Goal: Complete application form

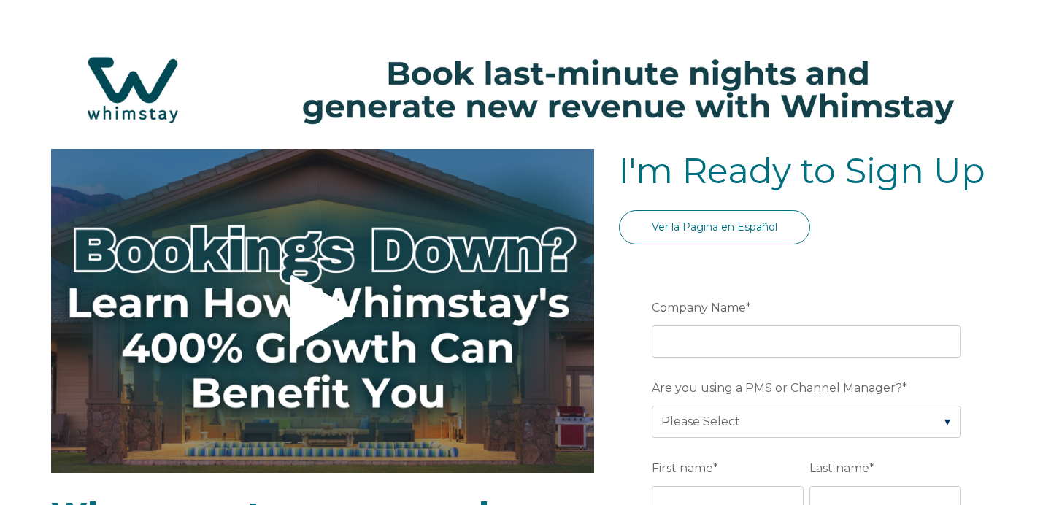
select select "US"
select select "Standard"
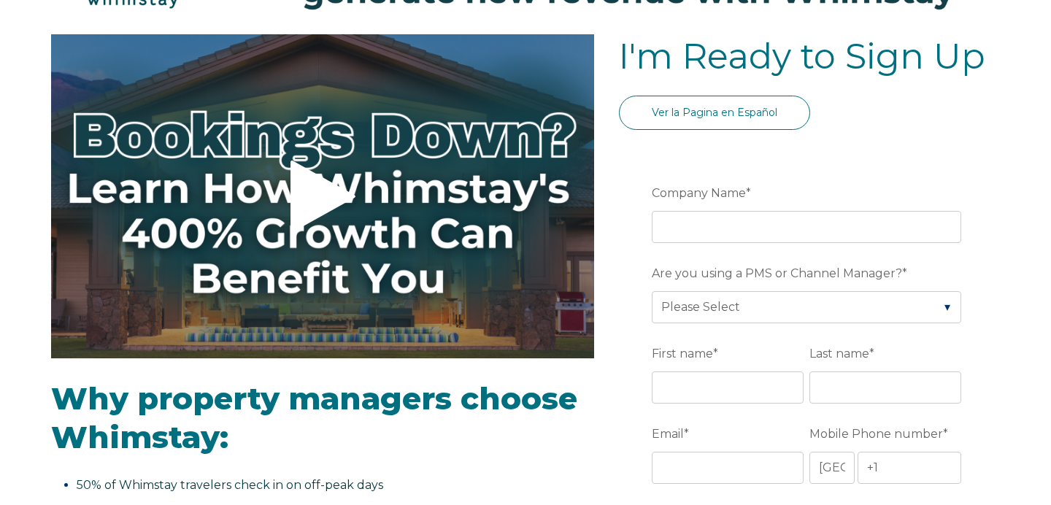
scroll to position [116, 0]
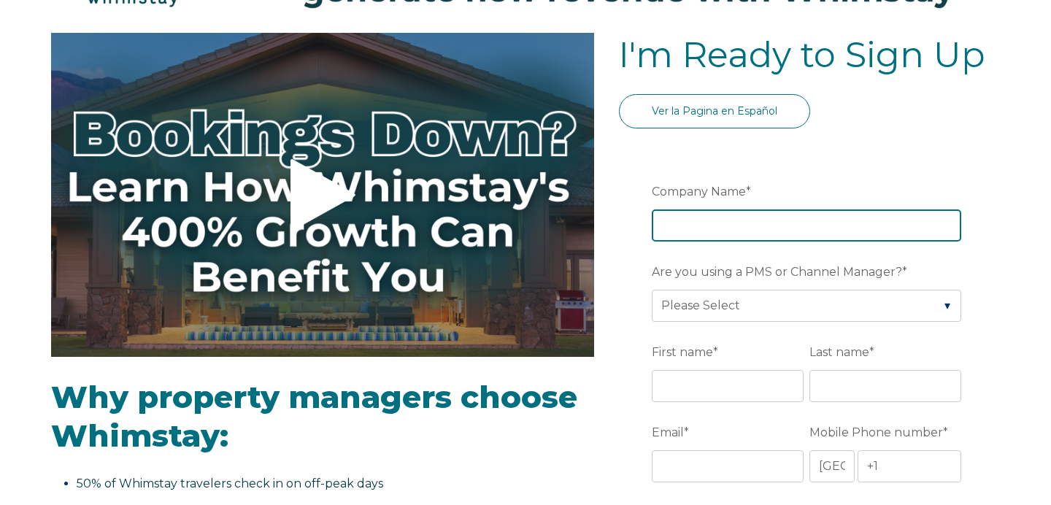
click at [688, 215] on input "Company Name *" at bounding box center [806, 225] width 309 height 32
type input "SkyRun Vacation Rentals"
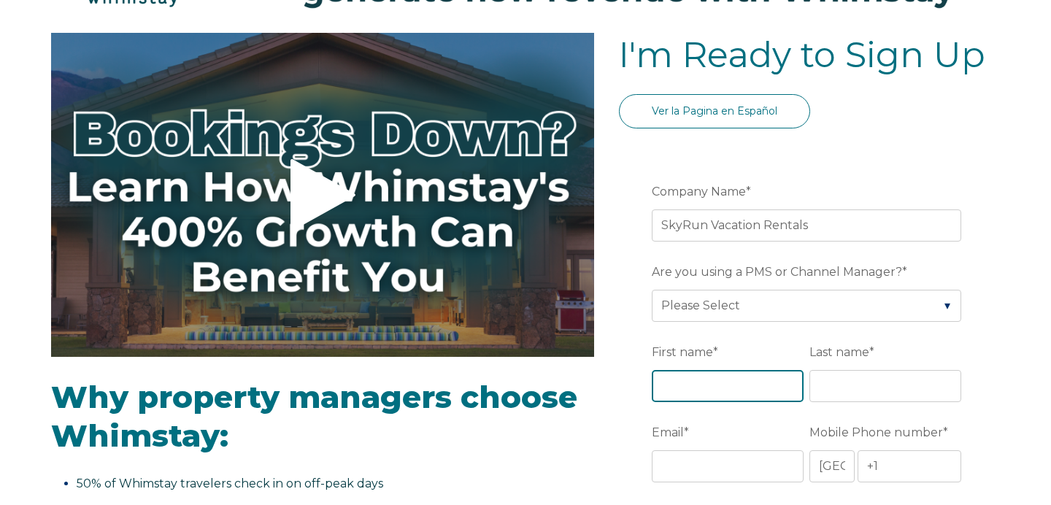
type input "[PERSON_NAME]"
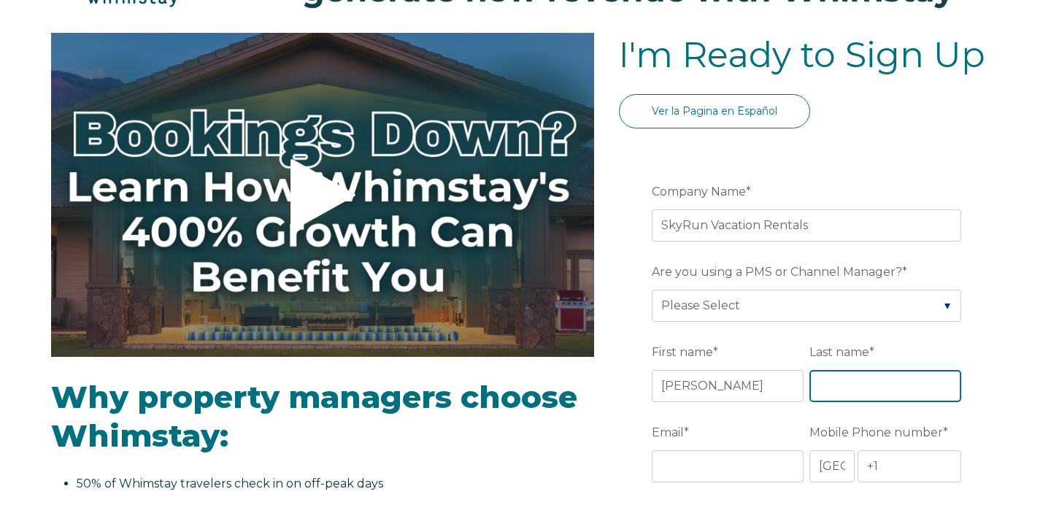
type input "[PERSON_NAME]"
type input "[GEOGRAPHIC_DATA]"
type input "CO"
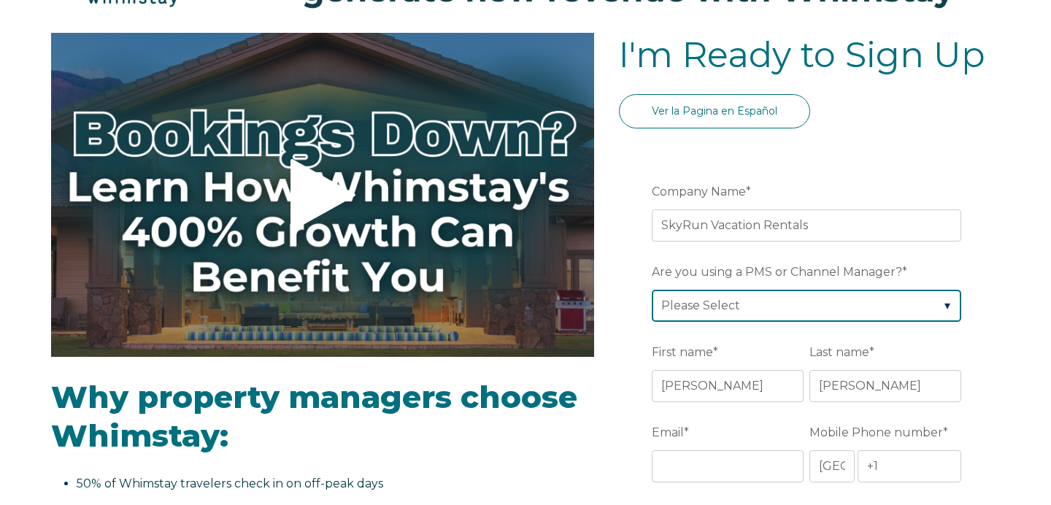
click at [728, 312] on select "Please Select Barefoot BookingPal Boost Brightside CiiRUS Escapia Guesty Hostaw…" at bounding box center [806, 306] width 309 height 32
select select "Track"
click at [652, 290] on select "Please Select Barefoot BookingPal Boost Brightside CiiRUS Escapia Guesty Hostaw…" at bounding box center [806, 306] width 309 height 32
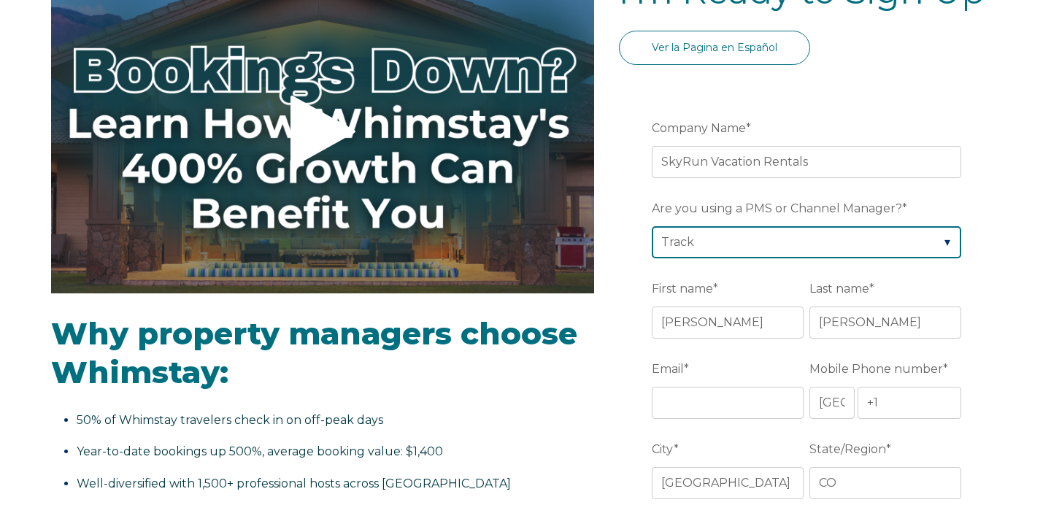
scroll to position [185, 0]
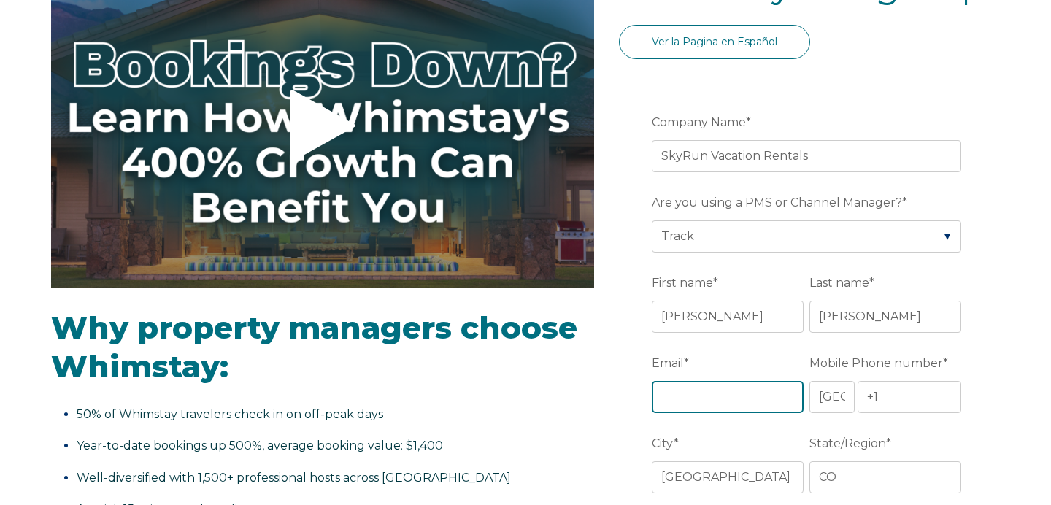
click at [714, 404] on input "Email *" at bounding box center [728, 397] width 152 height 32
type input "[EMAIL_ADDRESS][DOMAIN_NAME]"
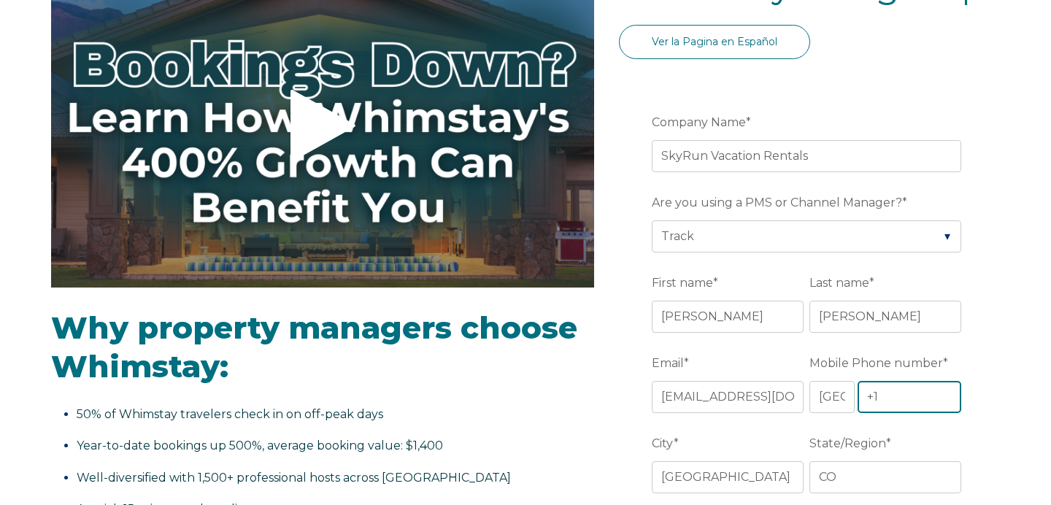
click at [892, 398] on input "+1" at bounding box center [909, 397] width 104 height 32
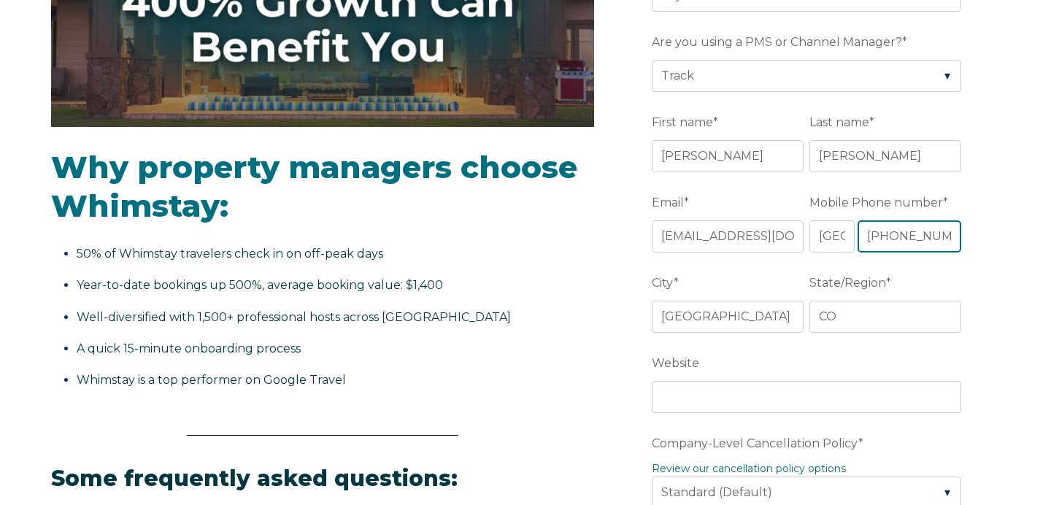
scroll to position [358, 0]
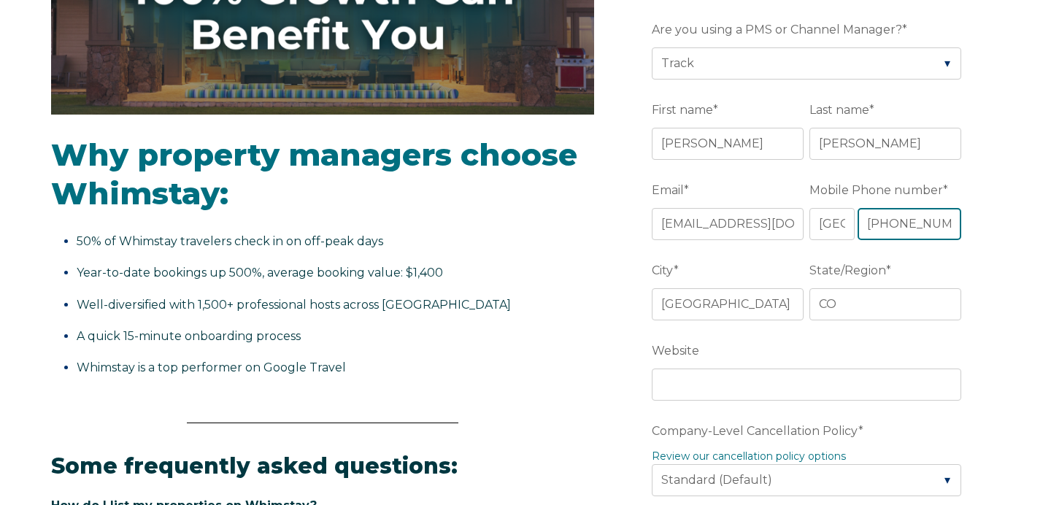
type input "[PHONE_NUMBER]"
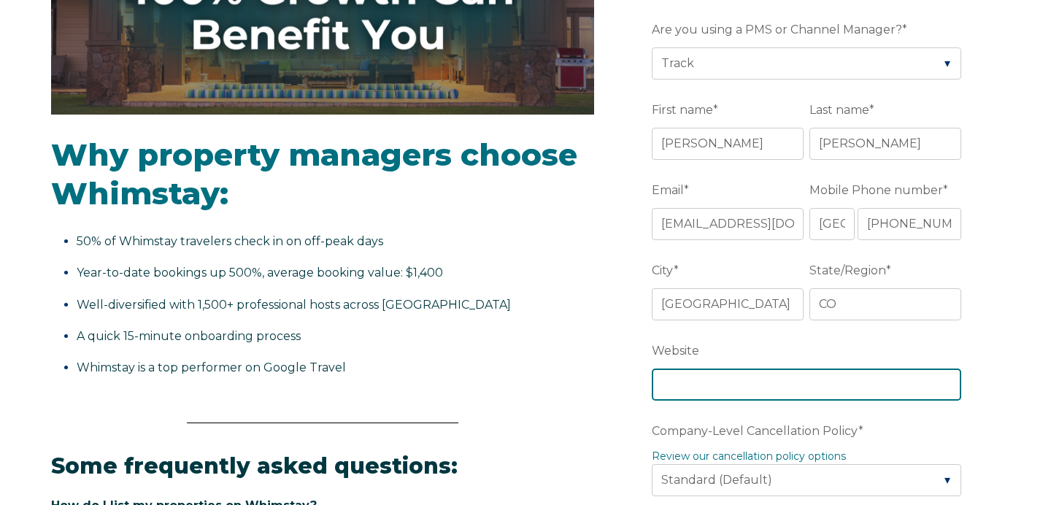
click at [718, 389] on input "Website" at bounding box center [806, 384] width 309 height 32
type input "a"
paste input "[URL][DOMAIN_NAME]"
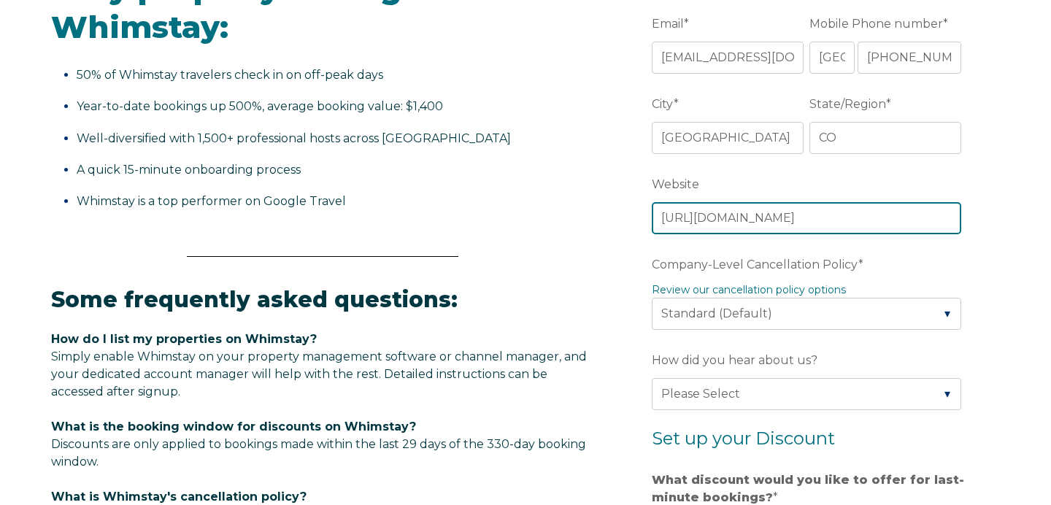
scroll to position [530, 0]
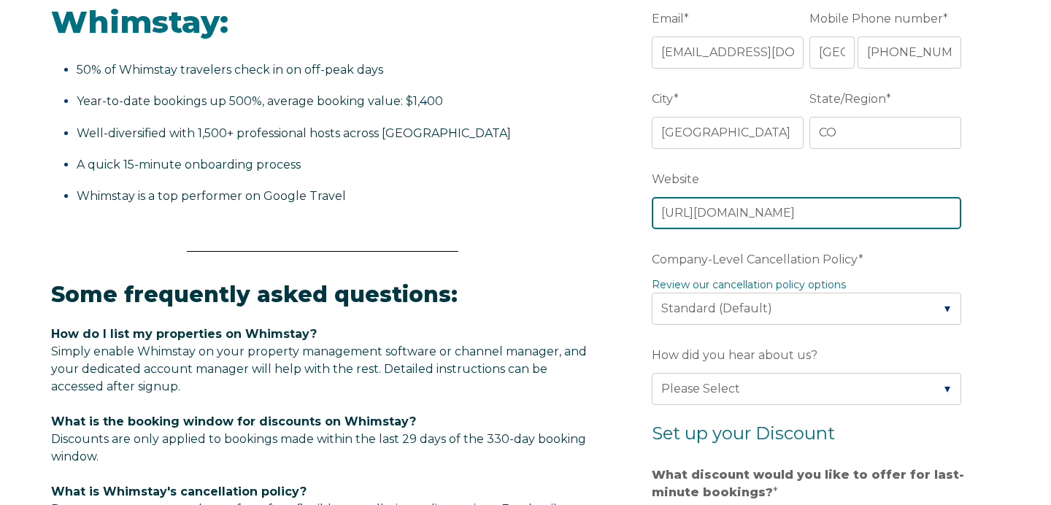
type input "[URL][DOMAIN_NAME]"
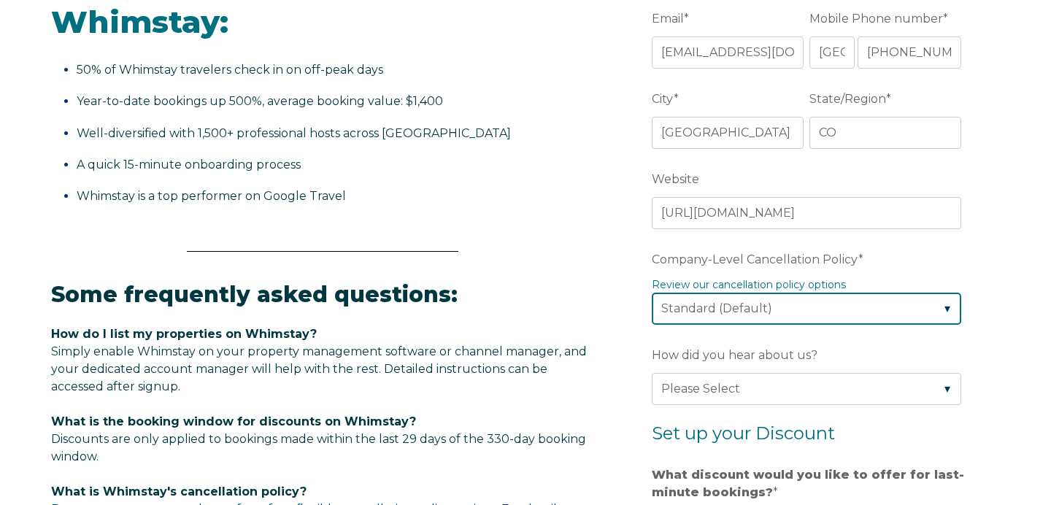
click at [686, 316] on select "Please Select Partial Standard (Default) Moderate Strict" at bounding box center [806, 309] width 309 height 32
click at [704, 312] on select "Please Select Partial Standard (Default) Moderate Strict" at bounding box center [806, 309] width 309 height 32
select select "Moderate"
click at [652, 293] on select "Please Select Partial Standard (Default) Moderate Strict" at bounding box center [806, 309] width 309 height 32
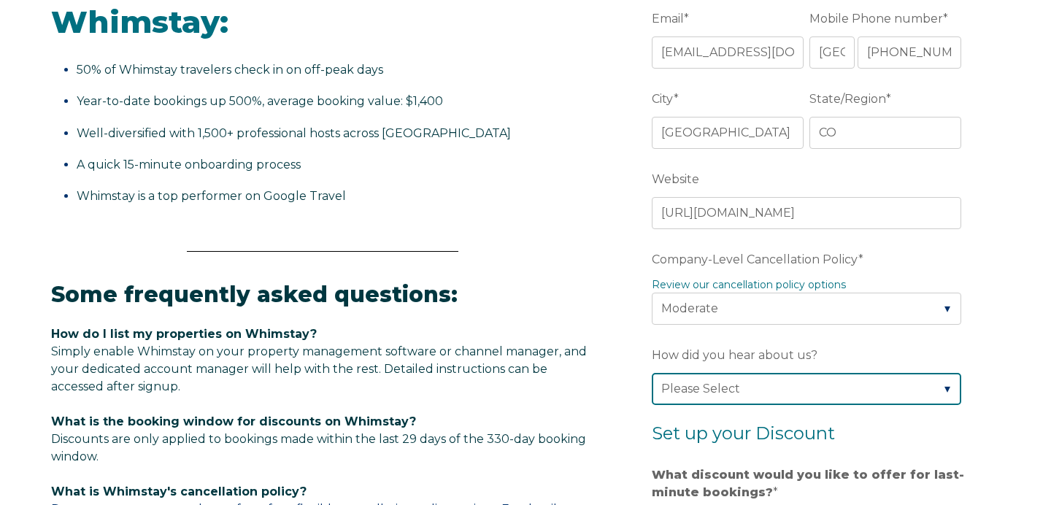
click at [706, 384] on select "Please Select Found Whimstay through a Google search Direct outreach from a Whi…" at bounding box center [806, 389] width 309 height 32
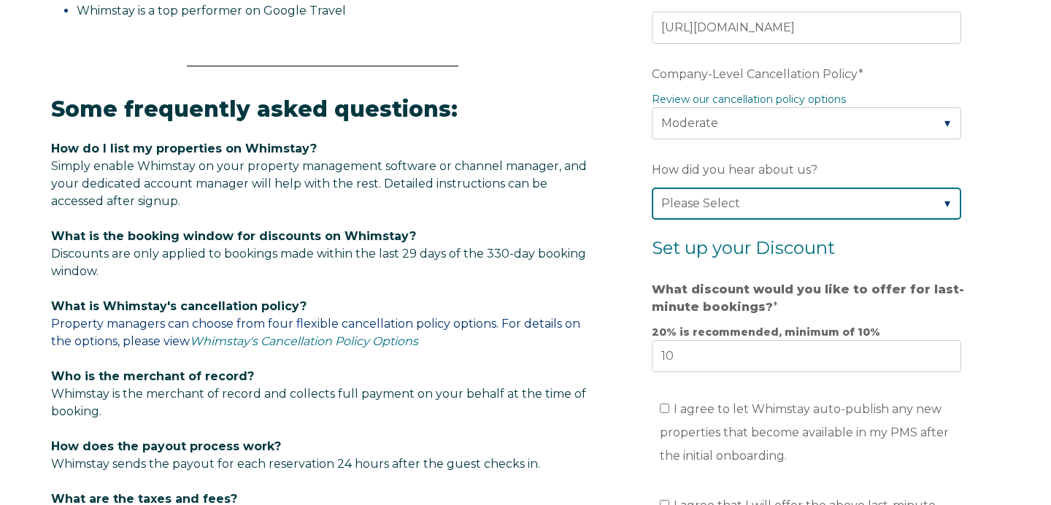
scroll to position [757, 0]
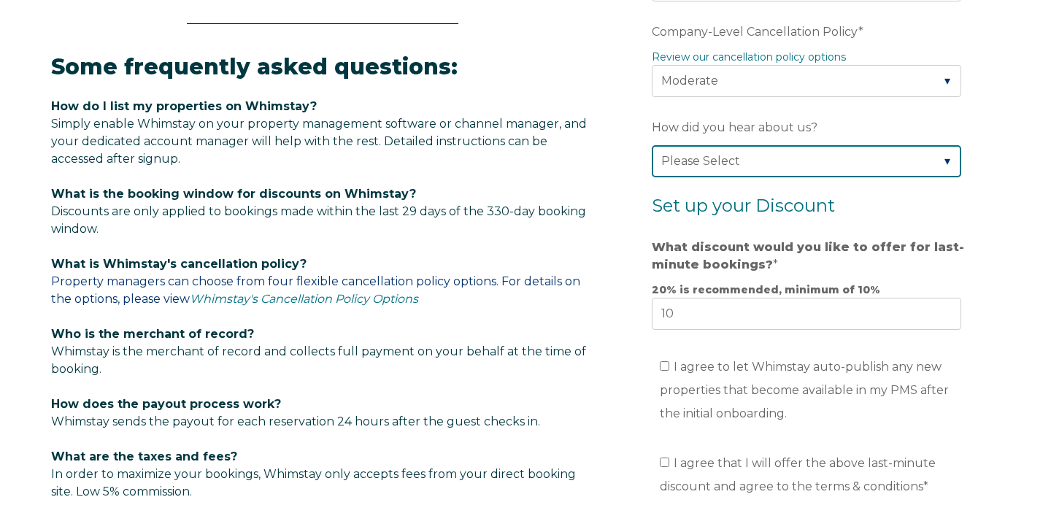
click at [738, 172] on select "Please Select Found Whimstay through a Google search Direct outreach from a Whi…" at bounding box center [806, 161] width 309 height 32
click at [707, 166] on select "Please Select Found Whimstay through a Google search Direct outreach from a Whi…" at bounding box center [806, 161] width 309 height 32
select select "Other"
click at [652, 145] on select "Please Select Found Whimstay through a Google search Direct outreach from a Whi…" at bounding box center [806, 161] width 309 height 32
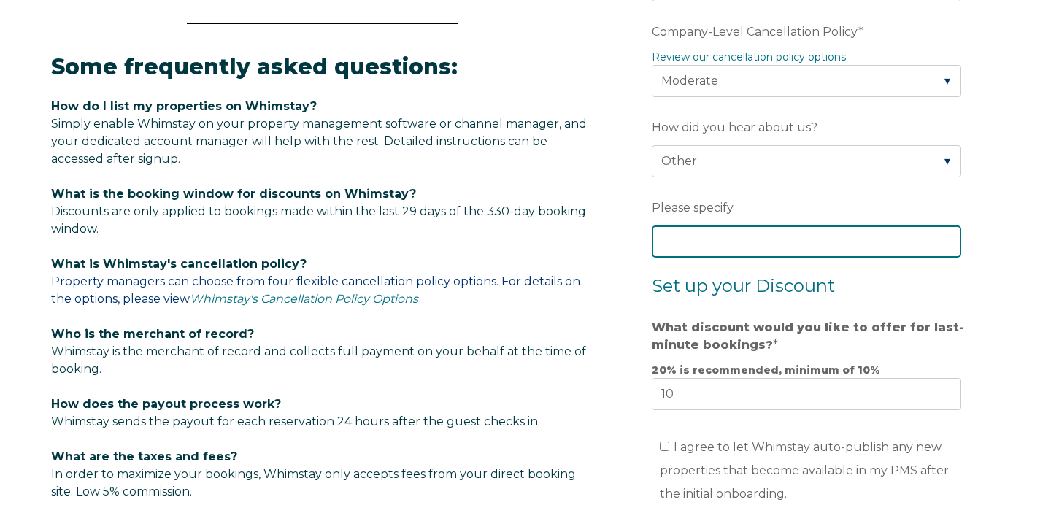
click at [672, 236] on input "Please specify" at bounding box center [806, 241] width 309 height 32
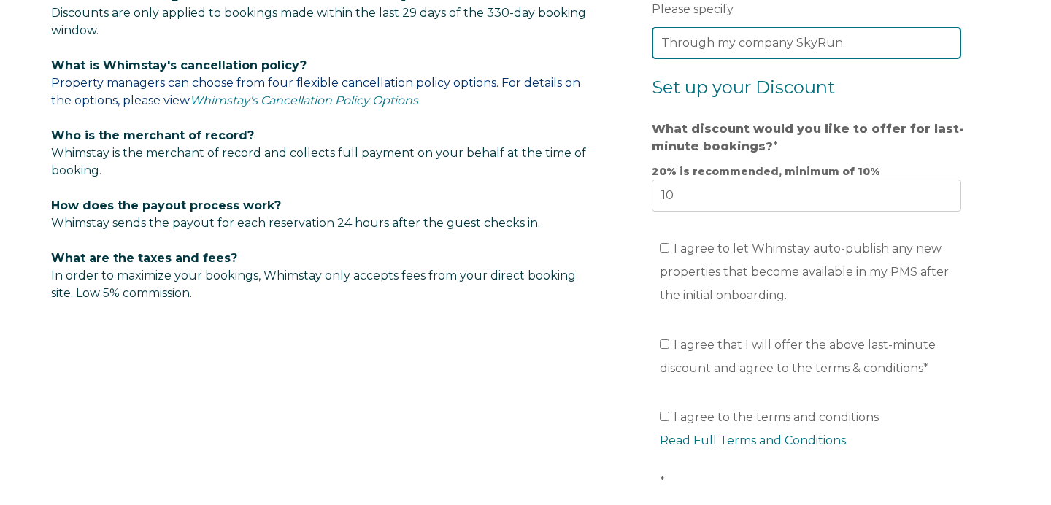
scroll to position [958, 0]
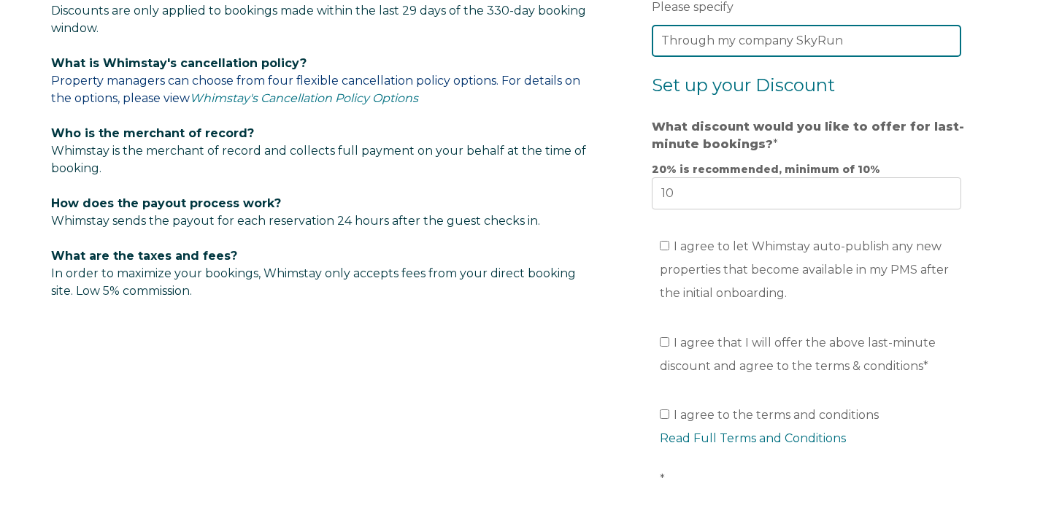
type input "Through my company SkyRun"
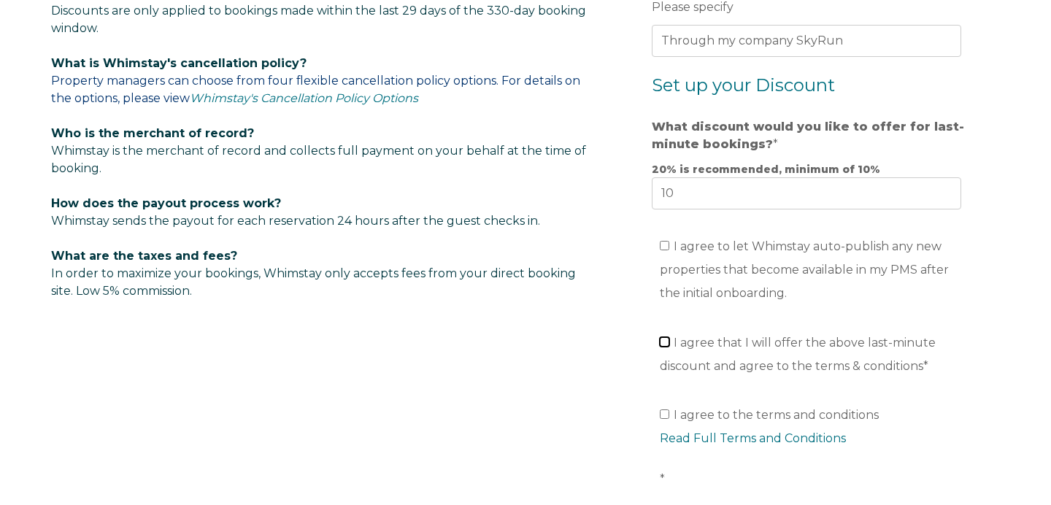
click at [662, 344] on input "I agree that I will offer the above last-minute discount and agree to the terms…" at bounding box center [664, 341] width 9 height 9
checkbox input "true"
click at [665, 408] on label "I agree to the terms and conditions Read Full Terms and Conditions *" at bounding box center [814, 447] width 309 height 78
click at [665, 409] on input "I agree to the terms and conditions Read Full Terms and Conditions *" at bounding box center [664, 413] width 9 height 9
checkbox input "true"
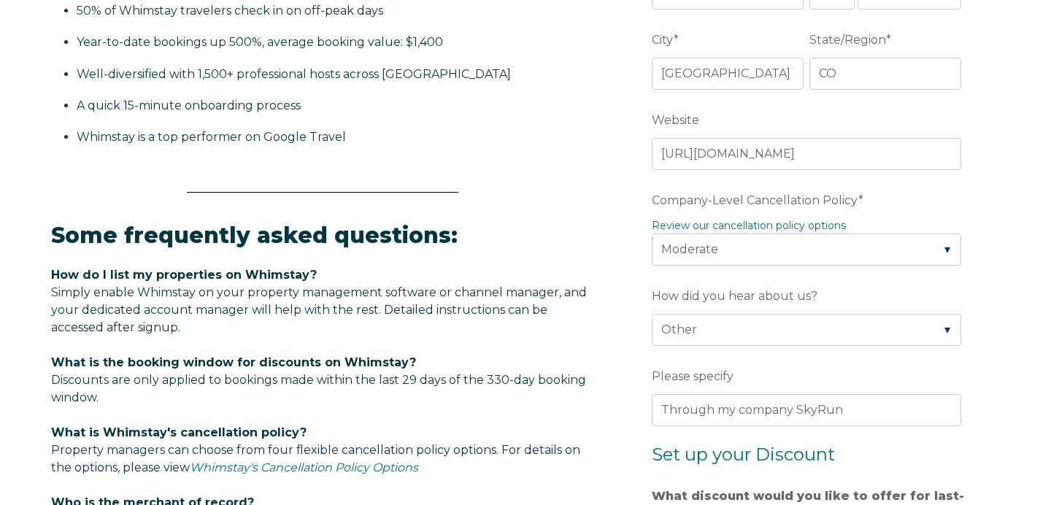
scroll to position [592, 0]
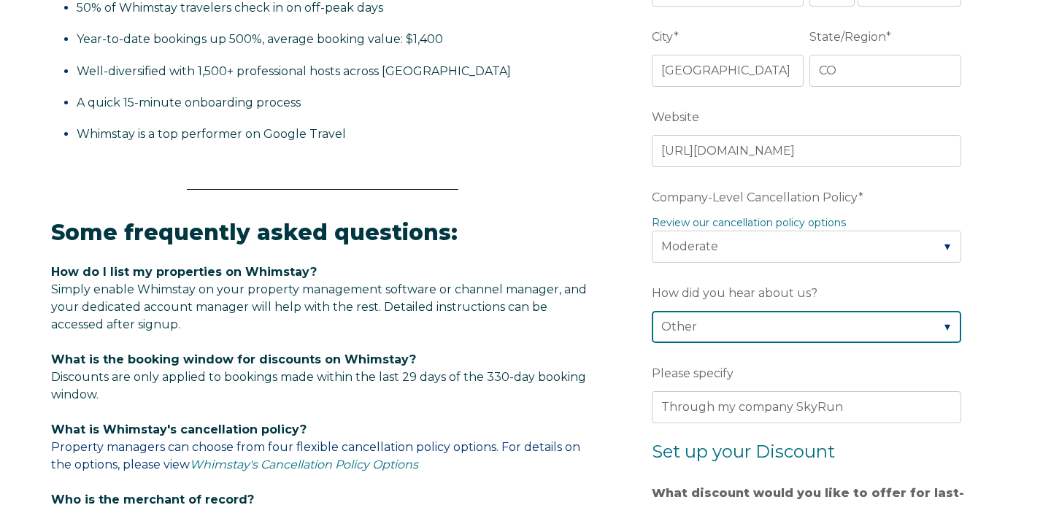
click at [711, 323] on select "Please Select Found Whimstay through a Google search Direct outreach from a Whi…" at bounding box center [806, 327] width 309 height 32
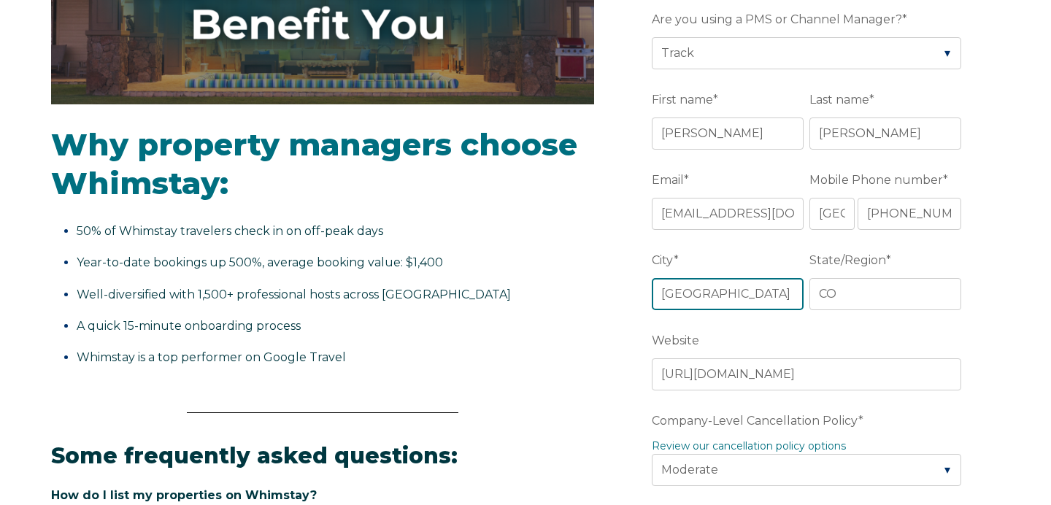
click at [722, 301] on input "[GEOGRAPHIC_DATA]" at bounding box center [728, 294] width 152 height 32
type input "Aspen"
click at [898, 274] on div "State/Region * CO" at bounding box center [888, 278] width 158 height 63
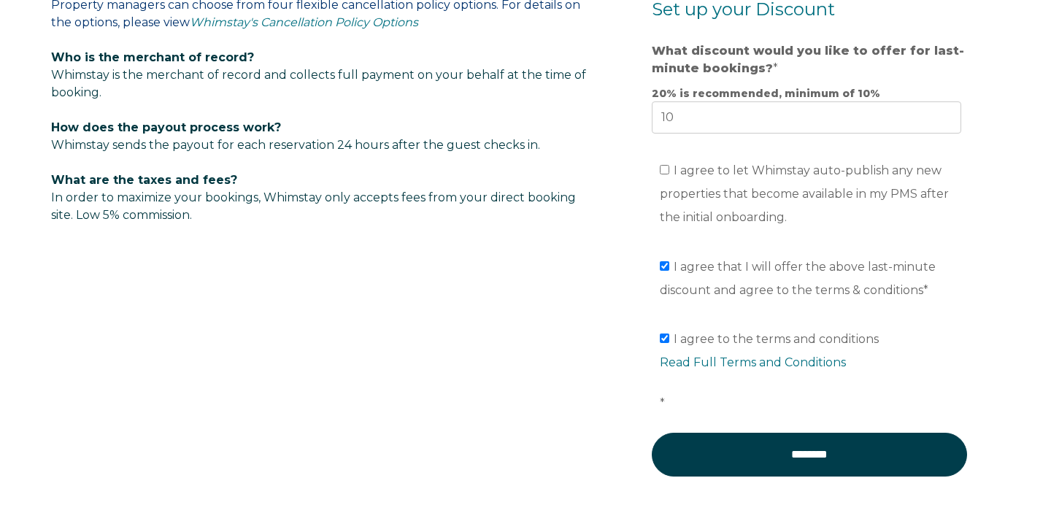
scroll to position [1084, 0]
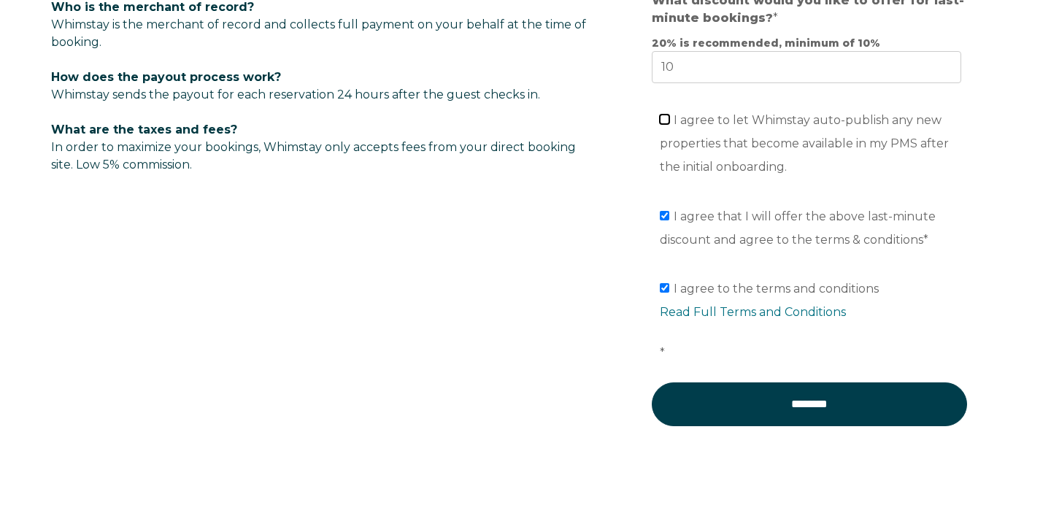
click at [662, 115] on input "I agree to let Whimstay auto-publish any new properties that become available i…" at bounding box center [664, 119] width 9 height 9
checkbox input "true"
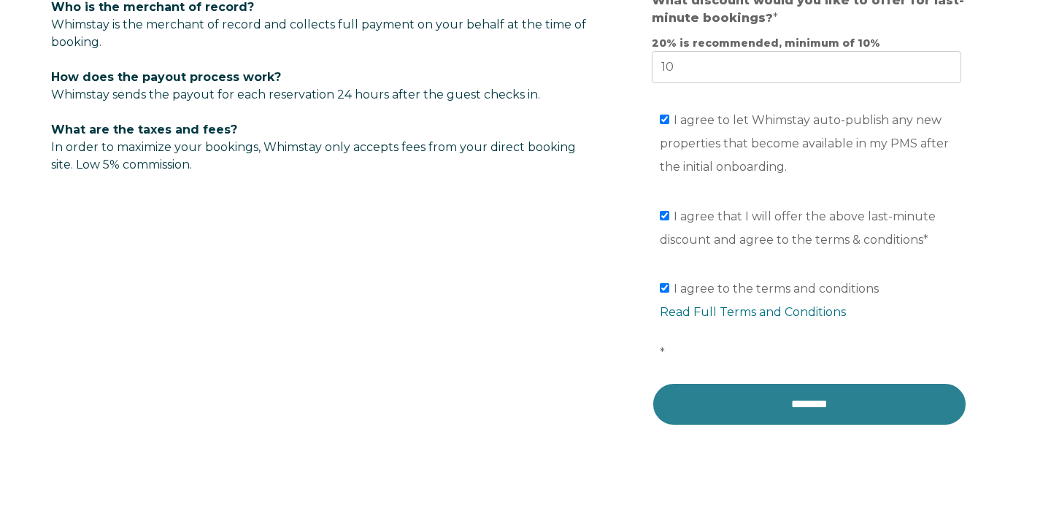
click at [723, 409] on input "********" at bounding box center [809, 404] width 315 height 44
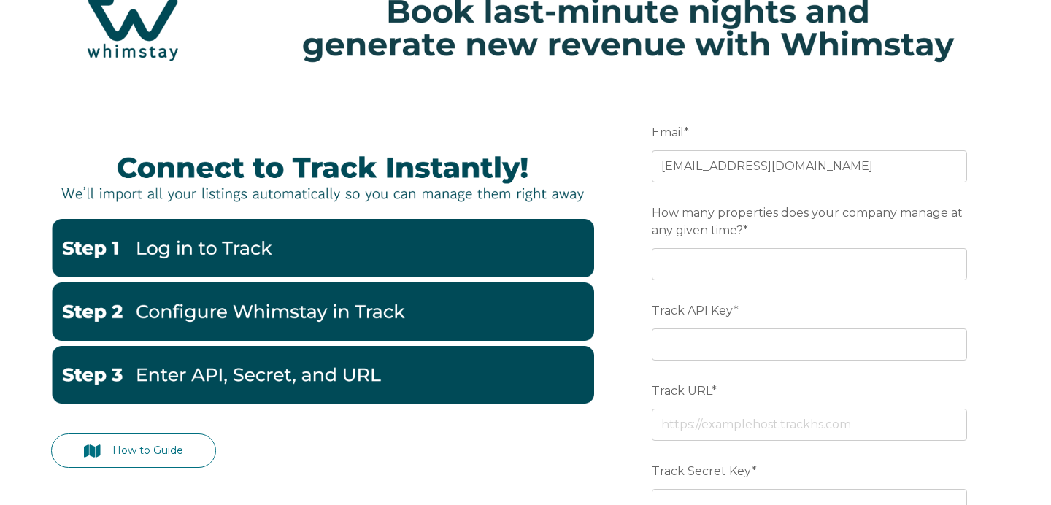
scroll to position [67, 0]
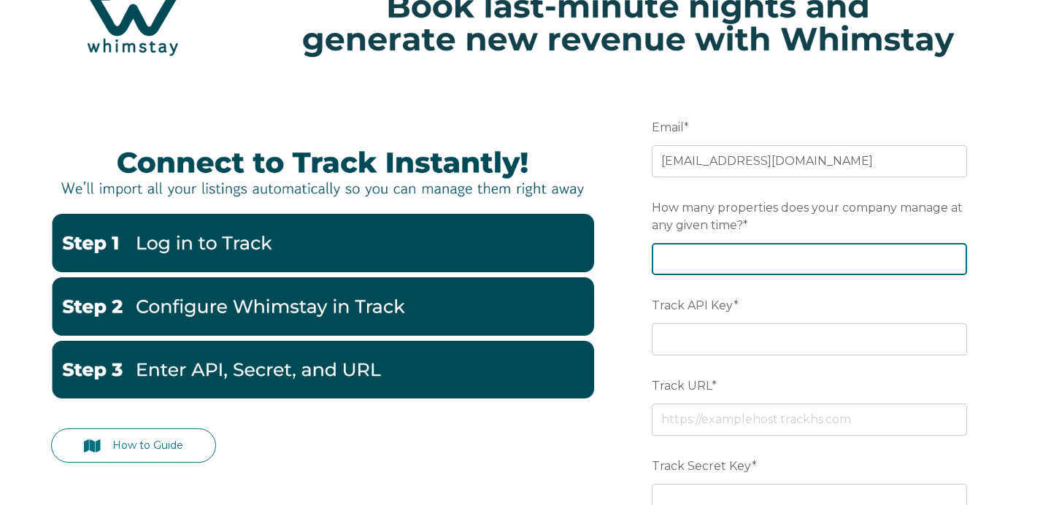
click at [752, 262] on input "How many properties does your company manage at any given time? *" at bounding box center [809, 259] width 315 height 32
type input "18"
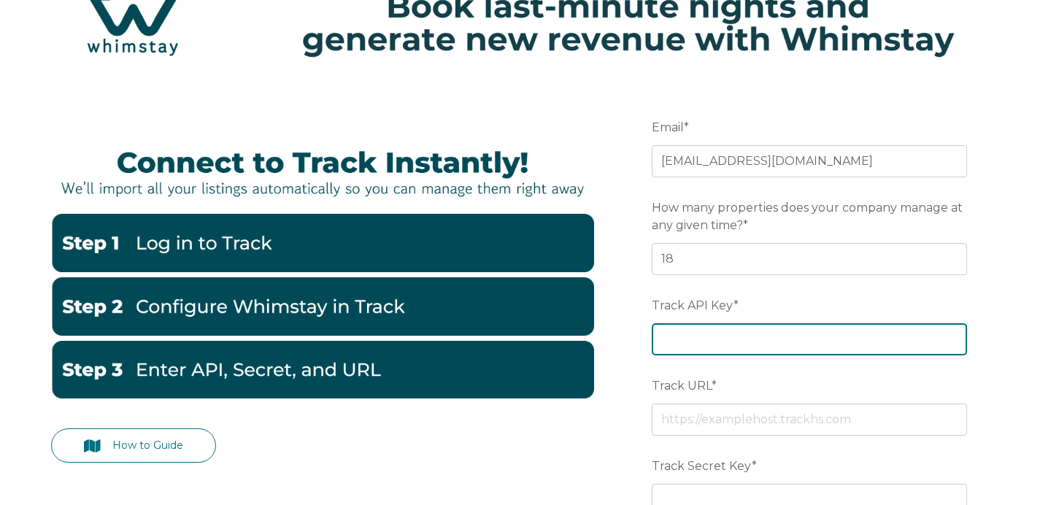
click at [742, 333] on input "Track API Key *" at bounding box center [809, 339] width 315 height 32
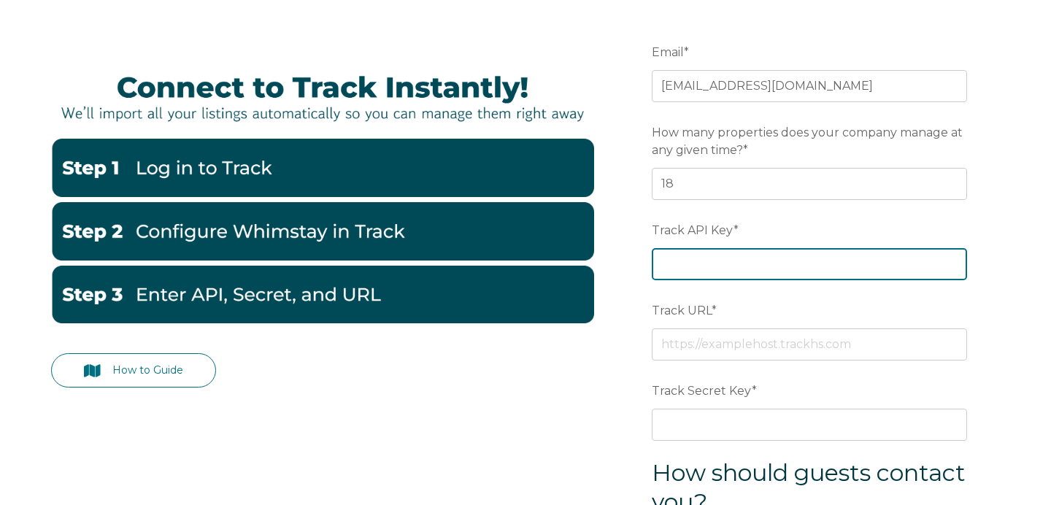
scroll to position [143, 0]
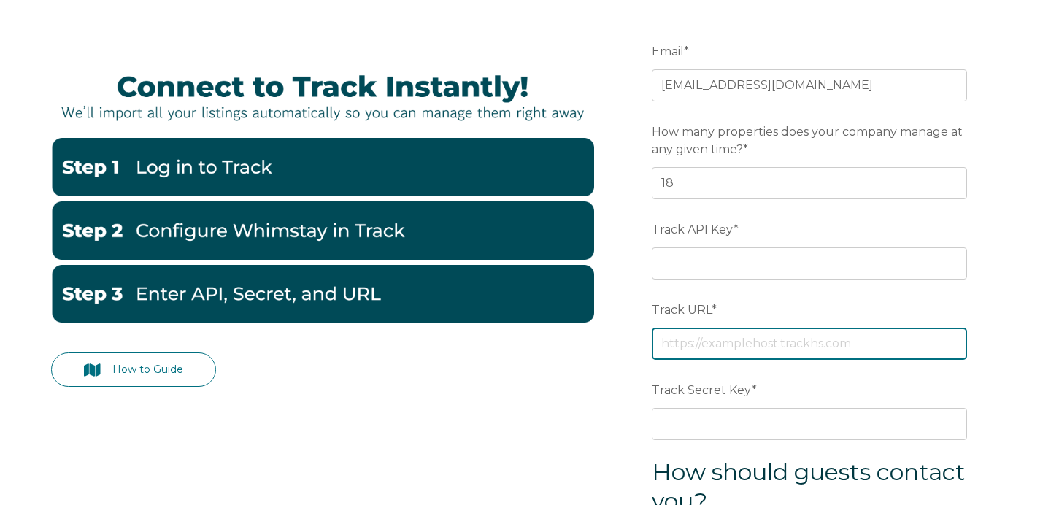
click at [743, 348] on div "Track URL *" at bounding box center [809, 328] width 315 height 63
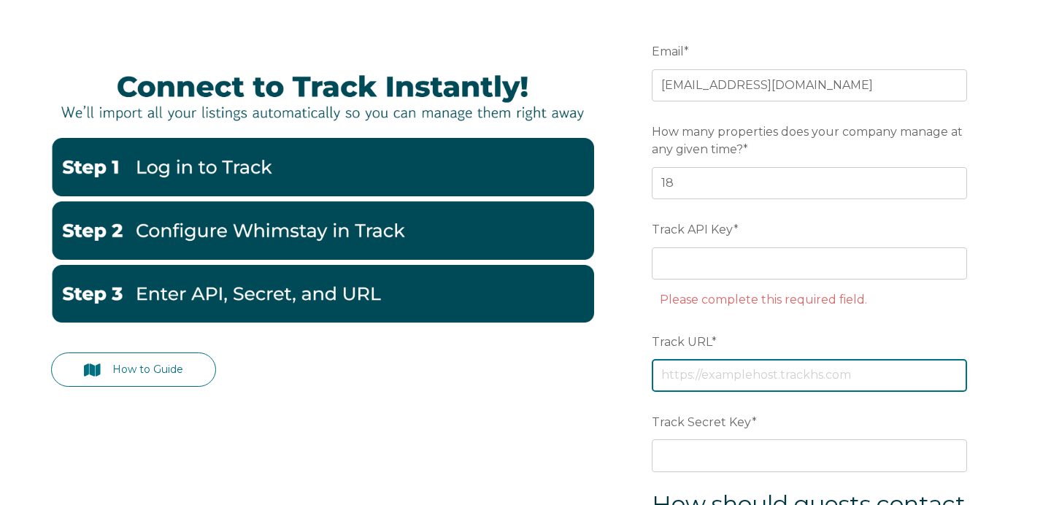
paste input "https://skyrunaspen.trackhs.com/"
type input "https://skyrunaspen.trackhs.com/"
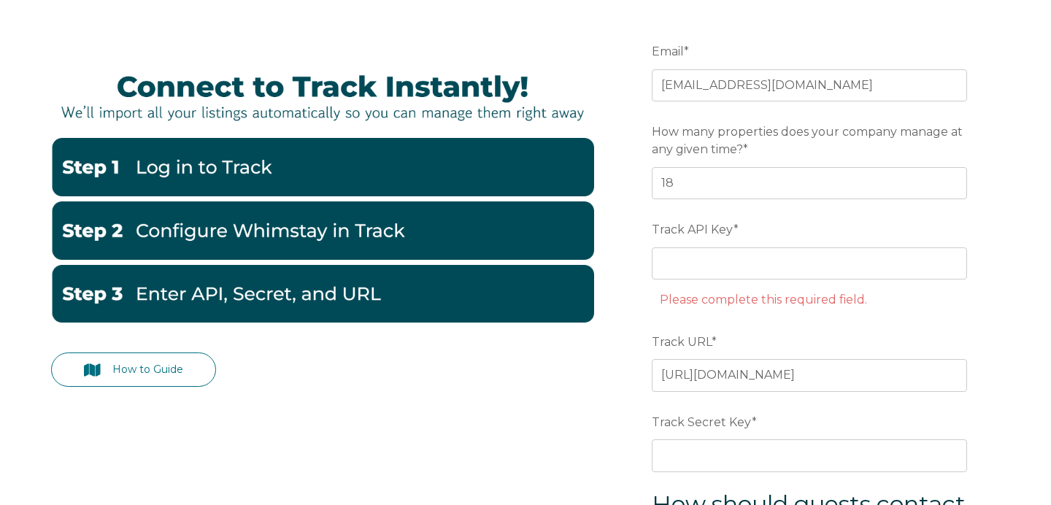
click at [962, 401] on form "Email * aspen@skyrun.com Preferred language SDR How many properties does your c…" at bounding box center [809, 413] width 381 height 814
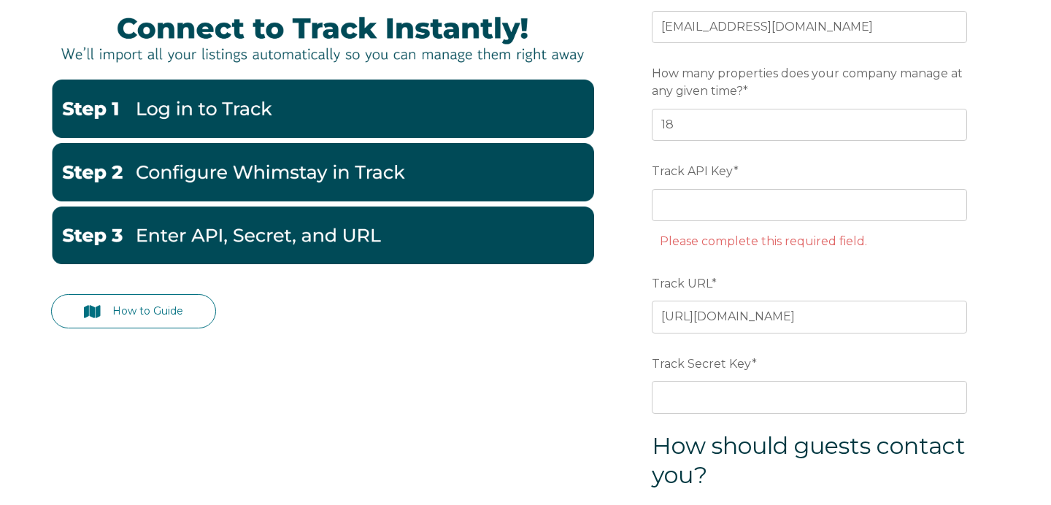
scroll to position [204, 0]
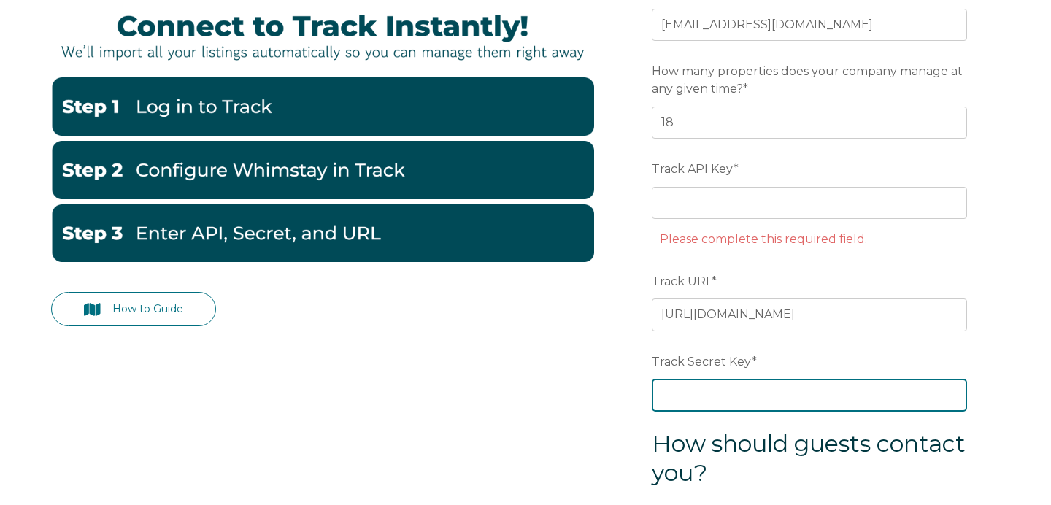
click at [735, 402] on input "Track Secret Key *" at bounding box center [809, 395] width 315 height 32
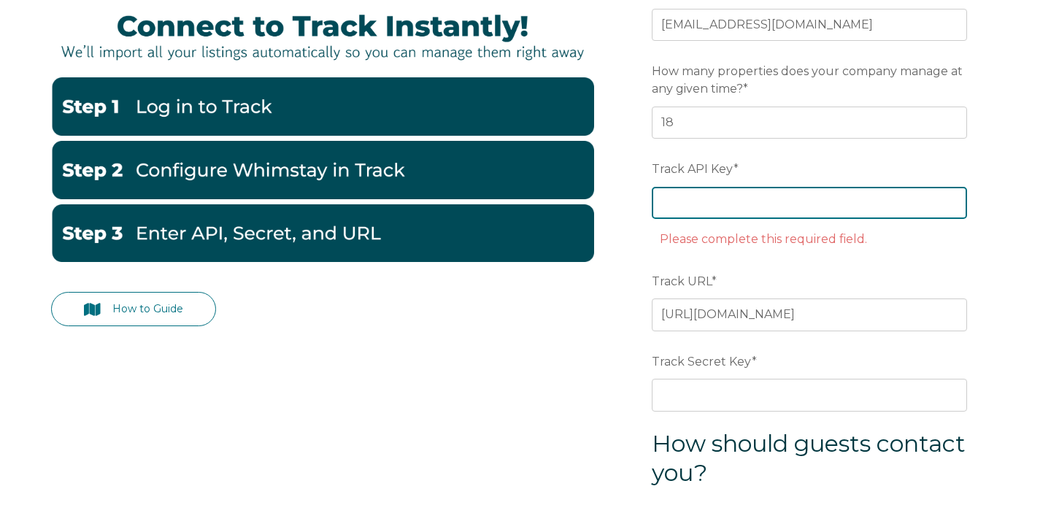
click at [690, 193] on input "Track API Key *" at bounding box center [809, 203] width 315 height 32
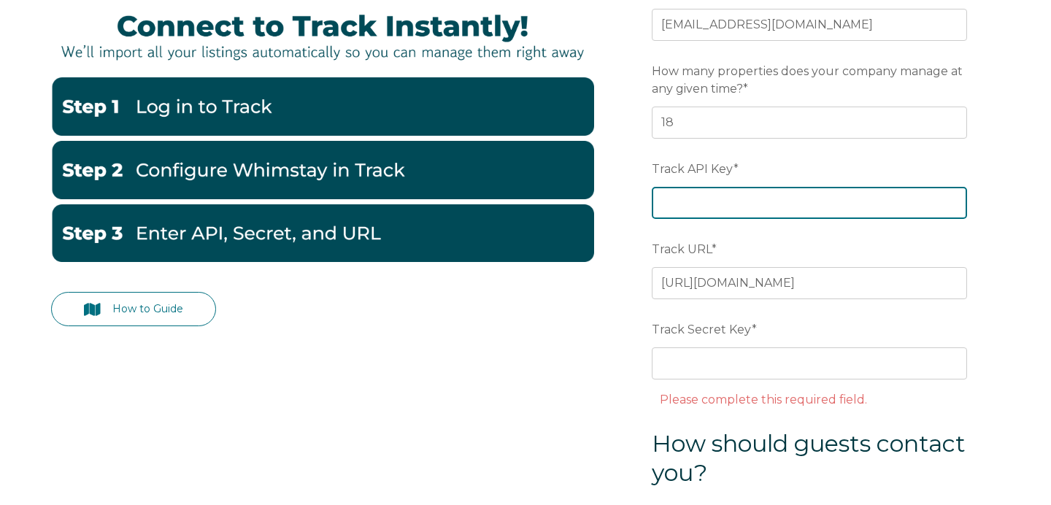
paste input "9de54789e40f3cdcbff836476100b934"
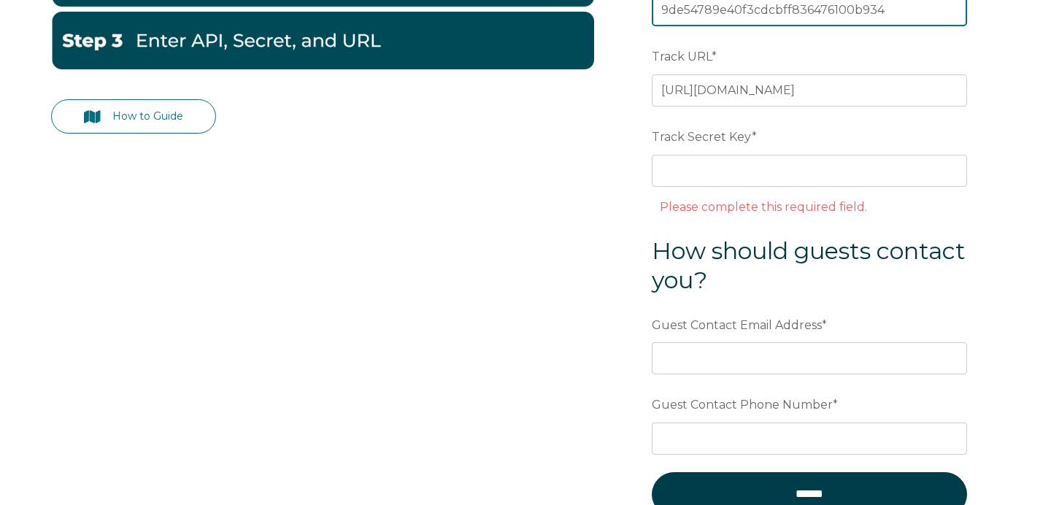
scroll to position [393, 0]
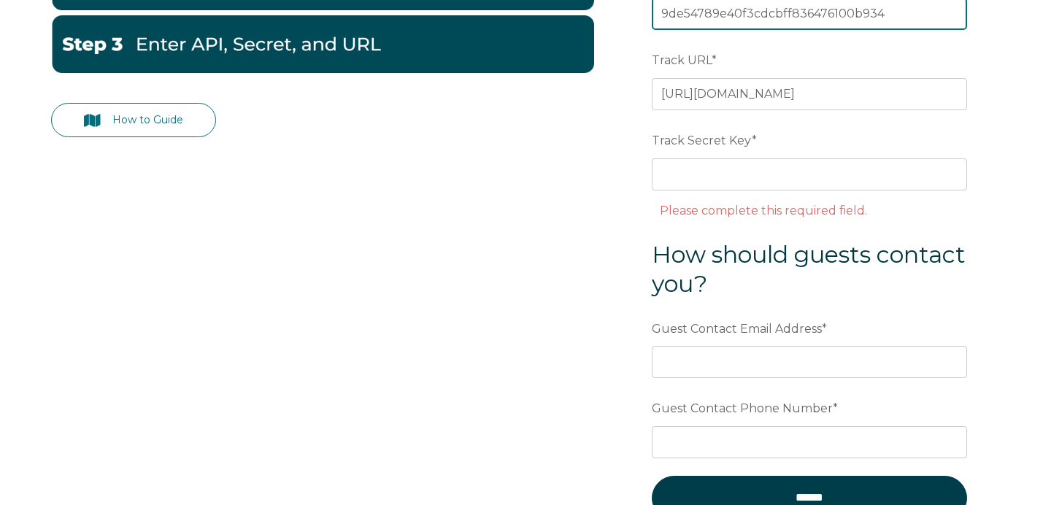
type input "9de54789e40f3cdcbff836476100b934"
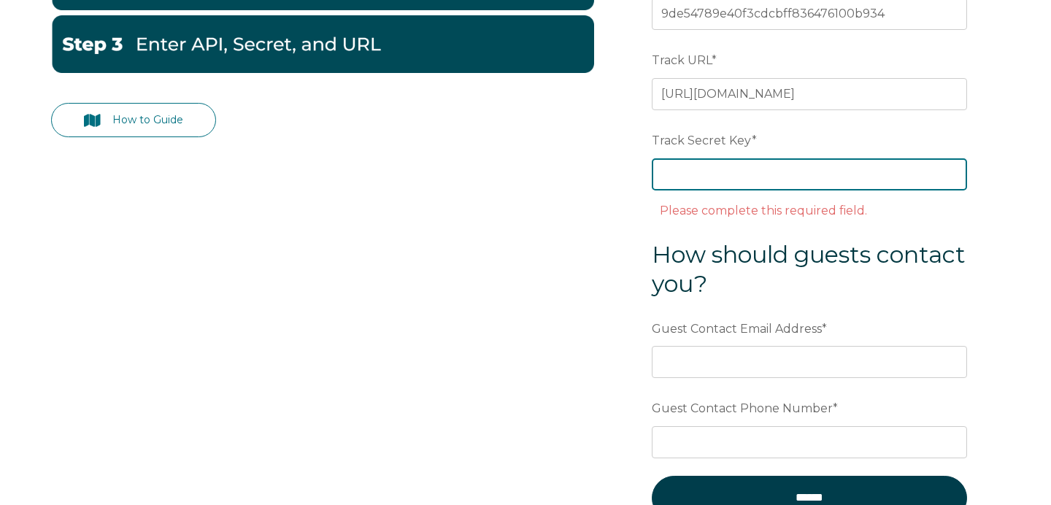
click at [730, 168] on input "Track Secret Key *" at bounding box center [809, 174] width 315 height 32
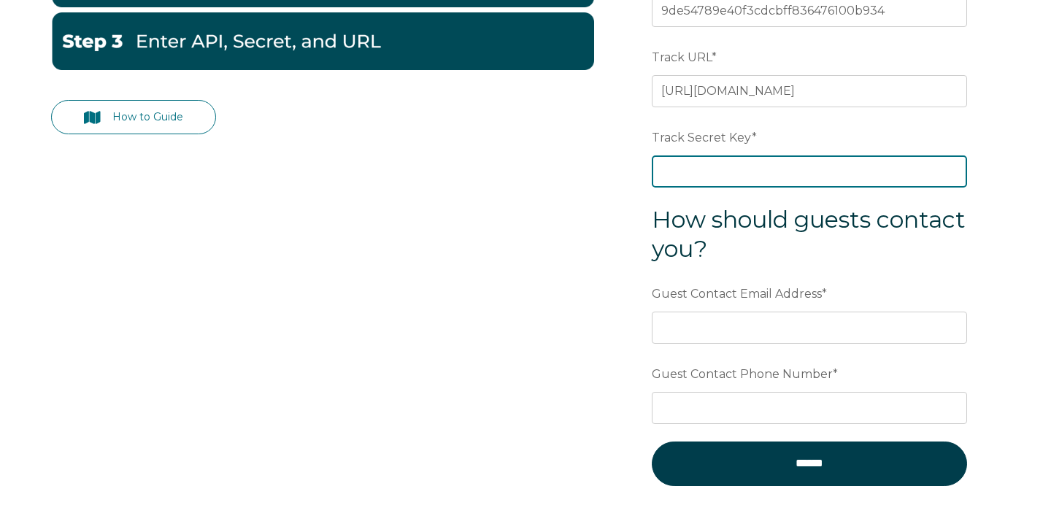
scroll to position [397, 0]
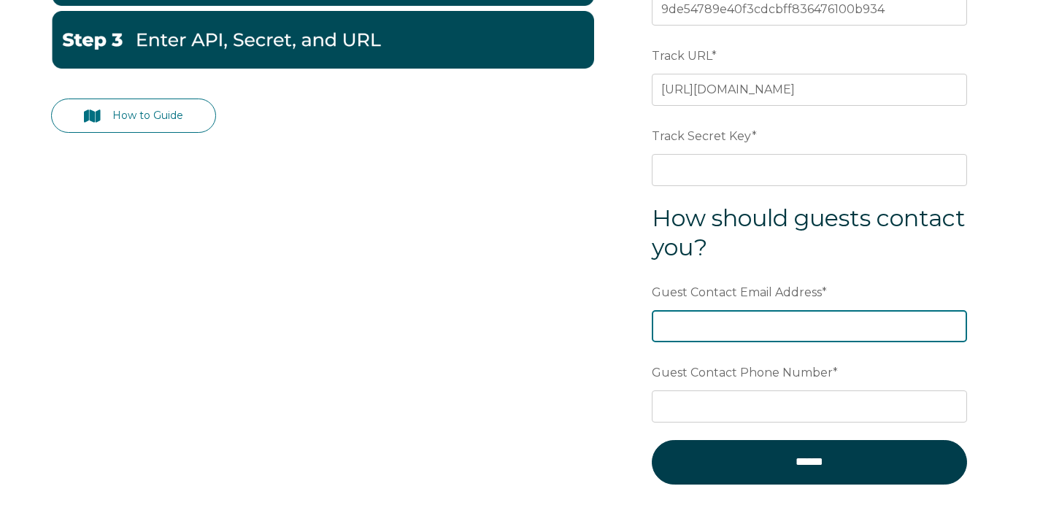
click at [739, 324] on div "Guest Contact Email Address *" at bounding box center [809, 310] width 315 height 63
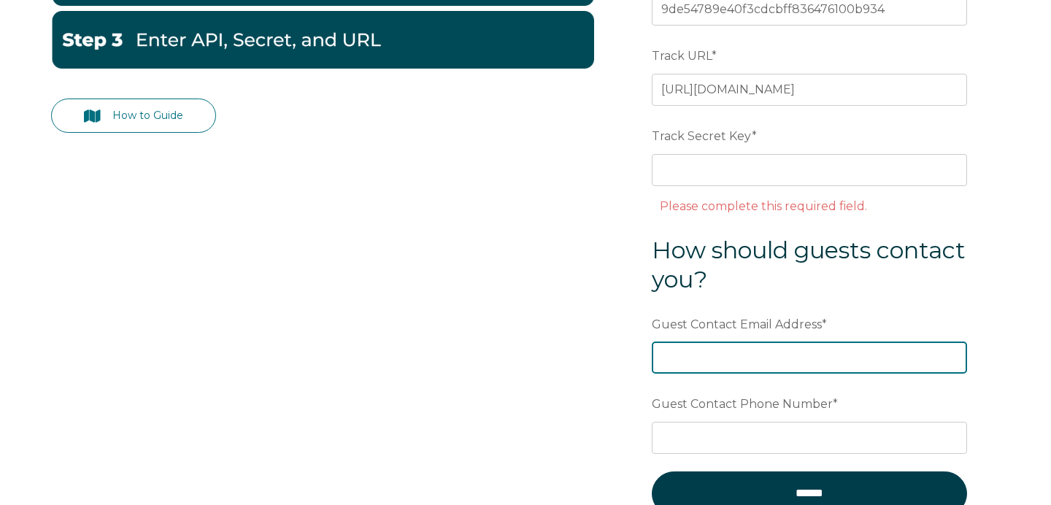
type input "[EMAIL_ADDRESS][DOMAIN_NAME]"
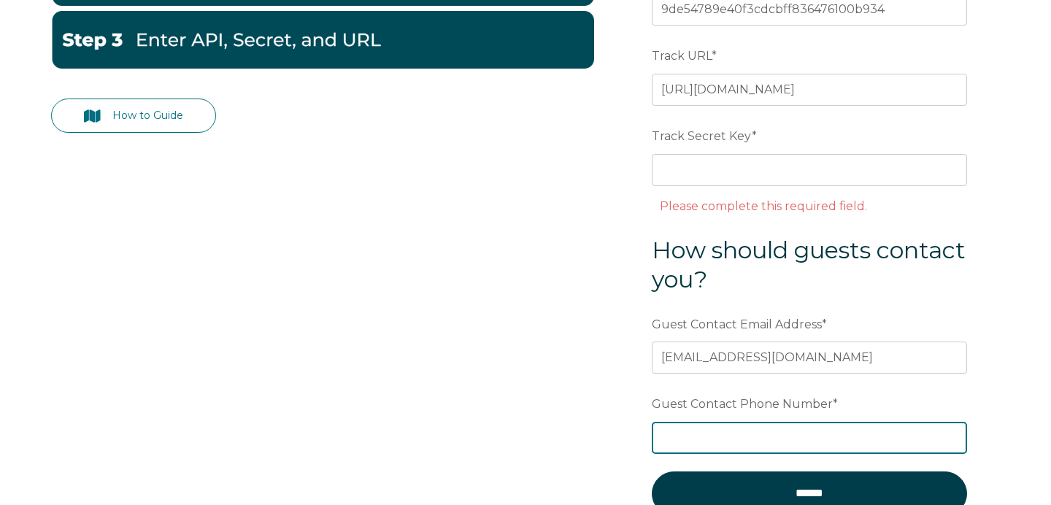
click at [705, 444] on input "Guest Contact Phone Number *" at bounding box center [809, 438] width 315 height 32
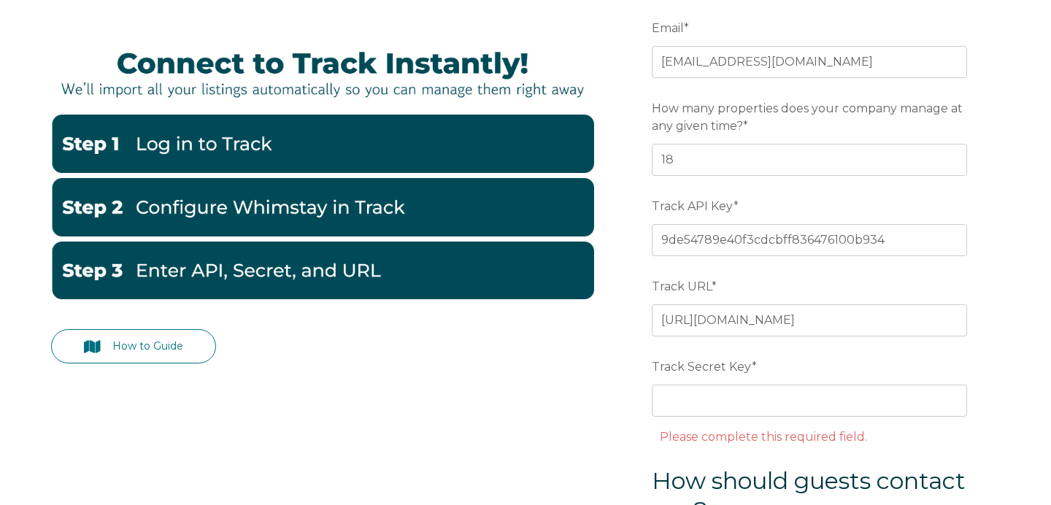
scroll to position [164, 0]
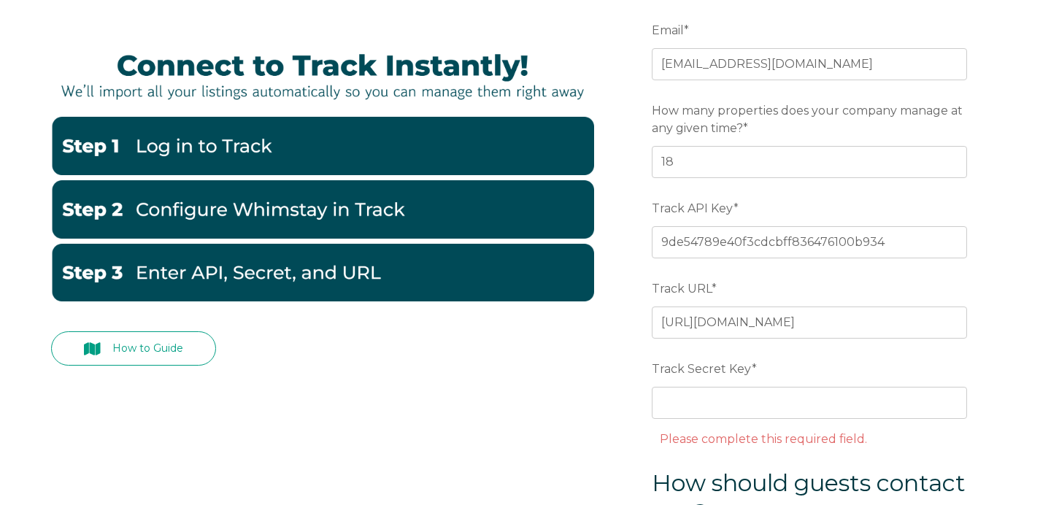
type input "6103248393"
drag, startPoint x: 171, startPoint y: 352, endPoint x: 829, endPoint y: 9, distance: 741.8
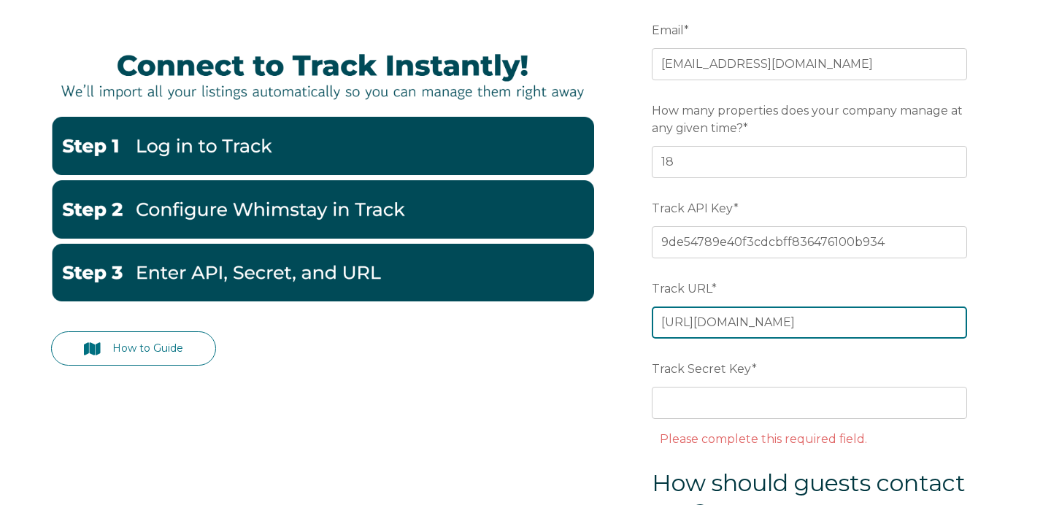
click at [695, 319] on input "https://skyrunaspen.trackhs.com/" at bounding box center [809, 322] width 315 height 32
paste input "api/pms/"
click at [703, 323] on input "https://skyrunaspen.trackhs.com/api/pms/" at bounding box center [809, 322] width 315 height 32
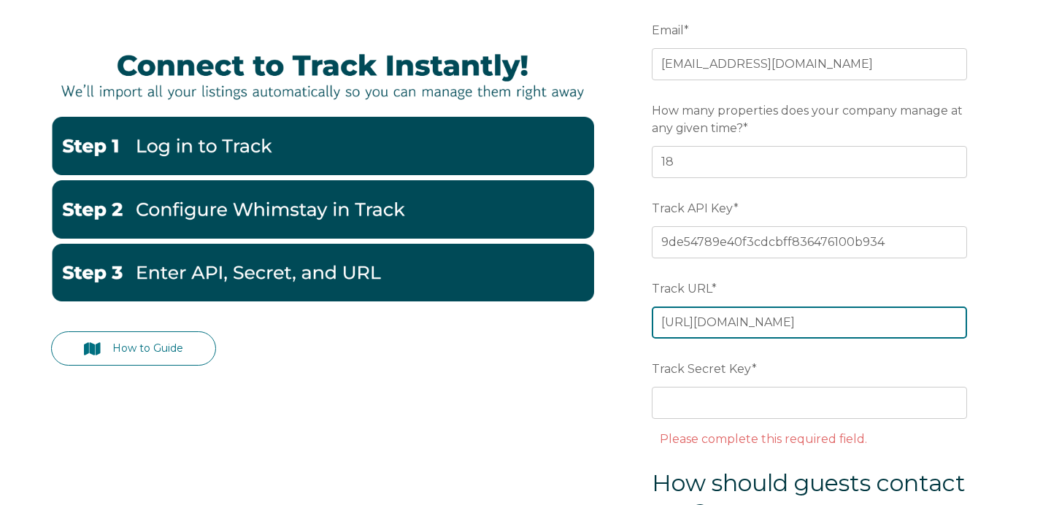
click at [703, 323] on input "https://skyrunaspen.trackhs.com/api/pms/" at bounding box center [809, 322] width 315 height 32
paste input "9de54789e40f3cdcbff836476100b934"
type input "9de54789e40f3cdcbff836476100b934"
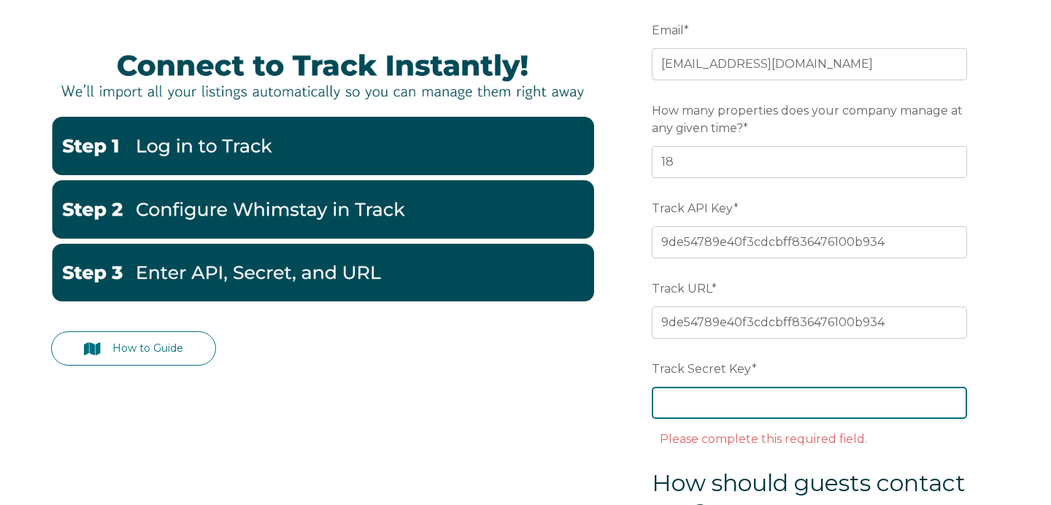
click at [691, 413] on input "Track Secret Key *" at bounding box center [809, 403] width 315 height 32
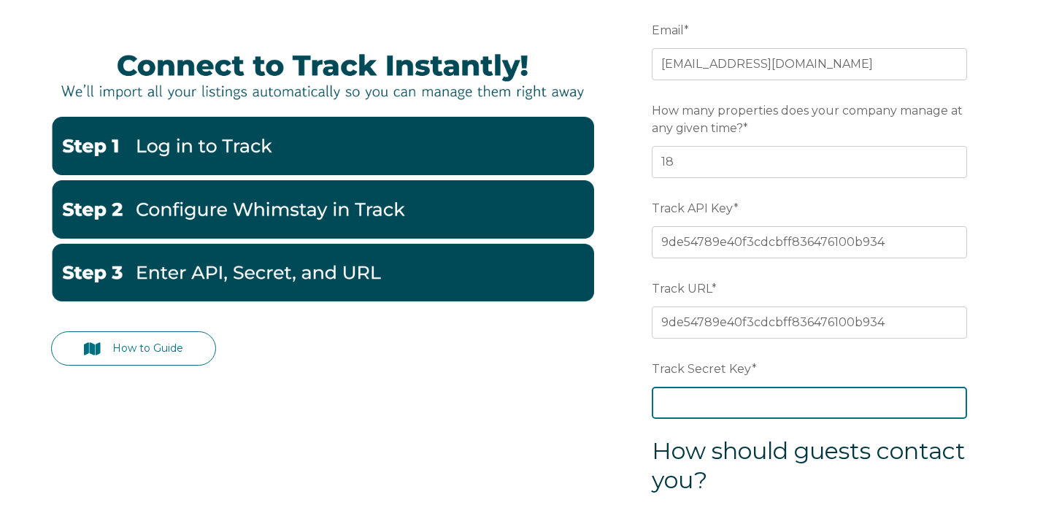
paste input "fad6f00a3fa23ab506e9ad66f35b455d"
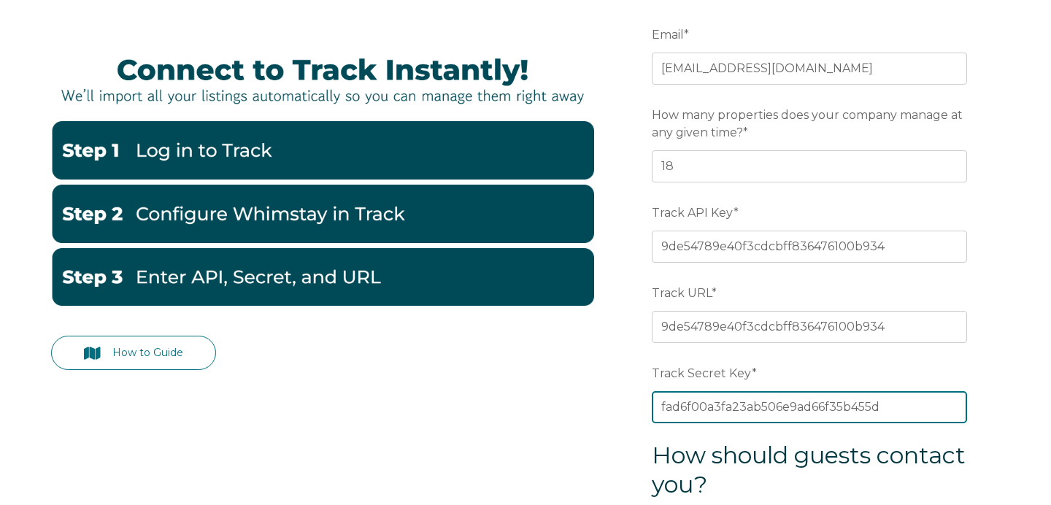
scroll to position [155, 0]
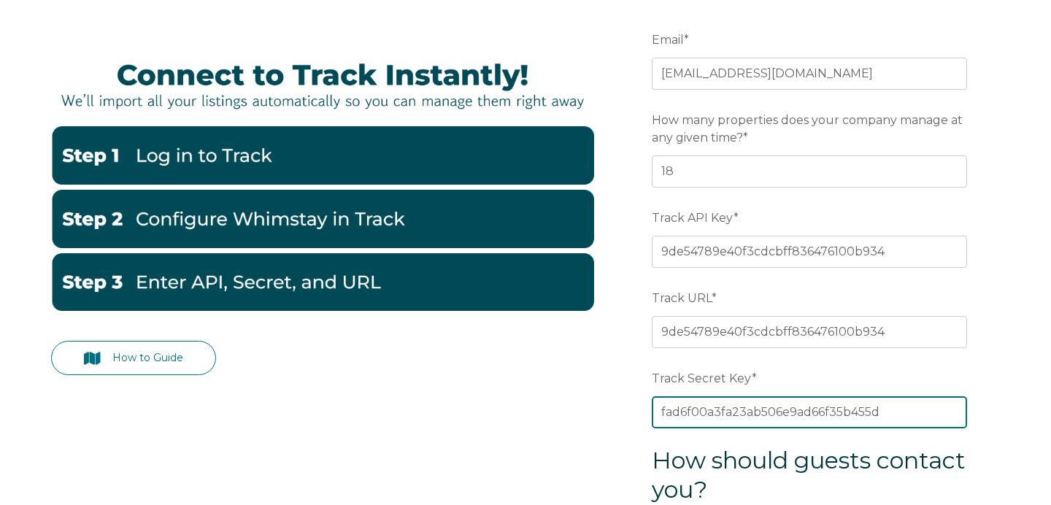
type input "fad6f00a3fa23ab506e9ad66f35b455d"
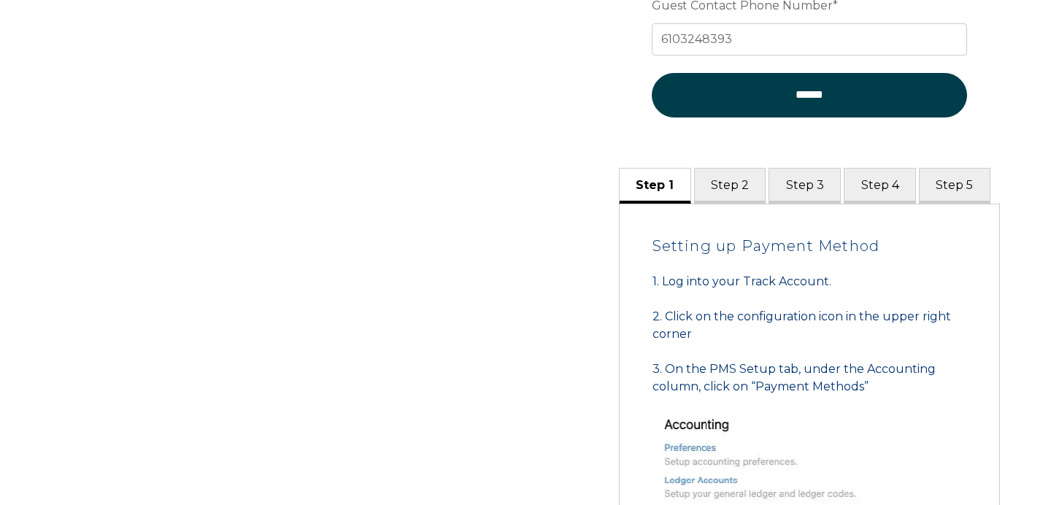
scroll to position [758, 0]
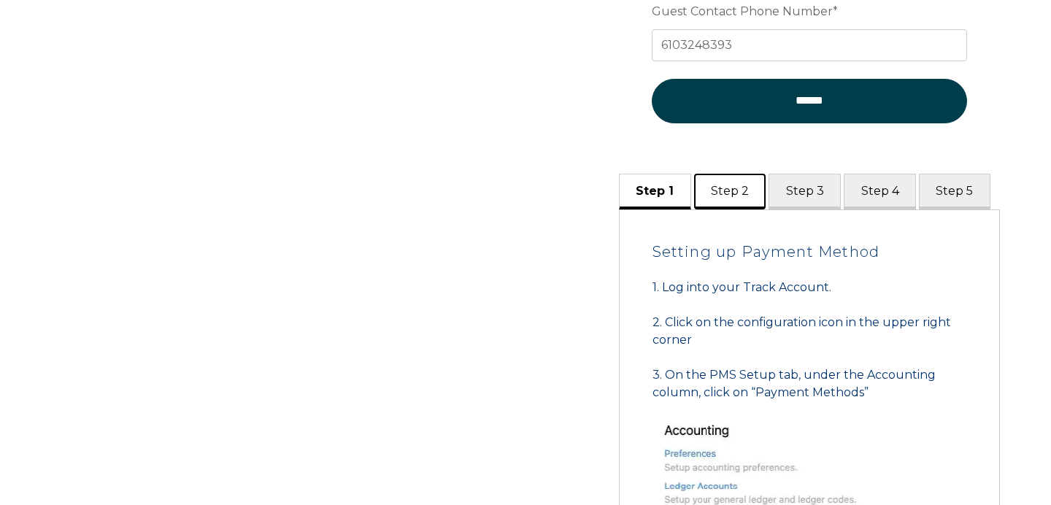
click at [728, 206] on button "Step 2" at bounding box center [730, 192] width 72 height 36
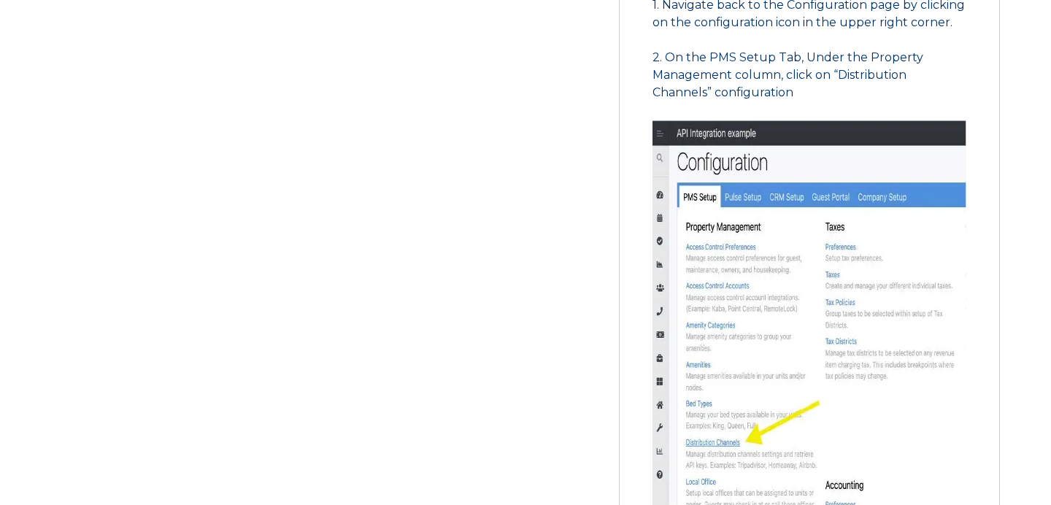
scroll to position [733, 0]
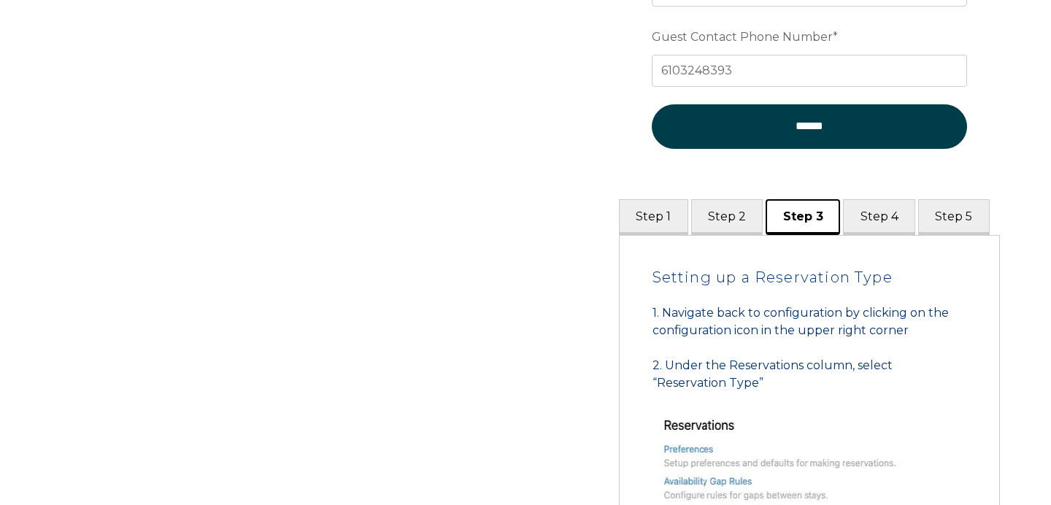
click at [789, 223] on button "Step 3" at bounding box center [802, 217] width 74 height 36
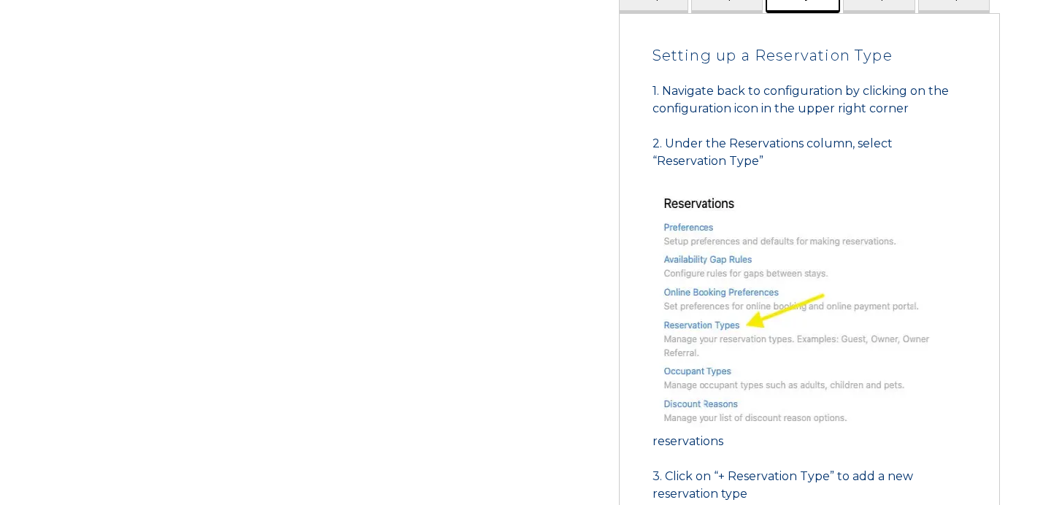
scroll to position [760, 0]
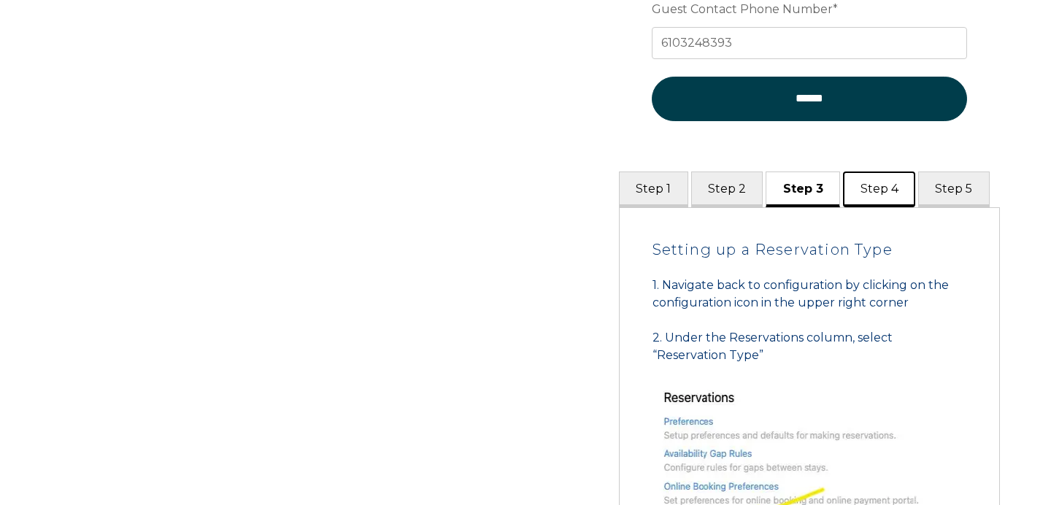
click at [865, 192] on button "Step 4" at bounding box center [879, 189] width 72 height 36
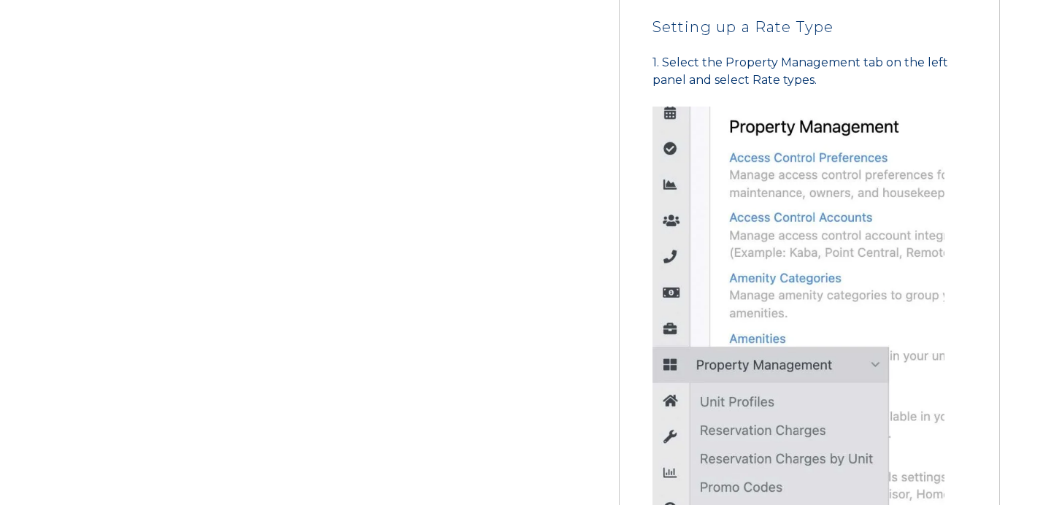
scroll to position [950, 0]
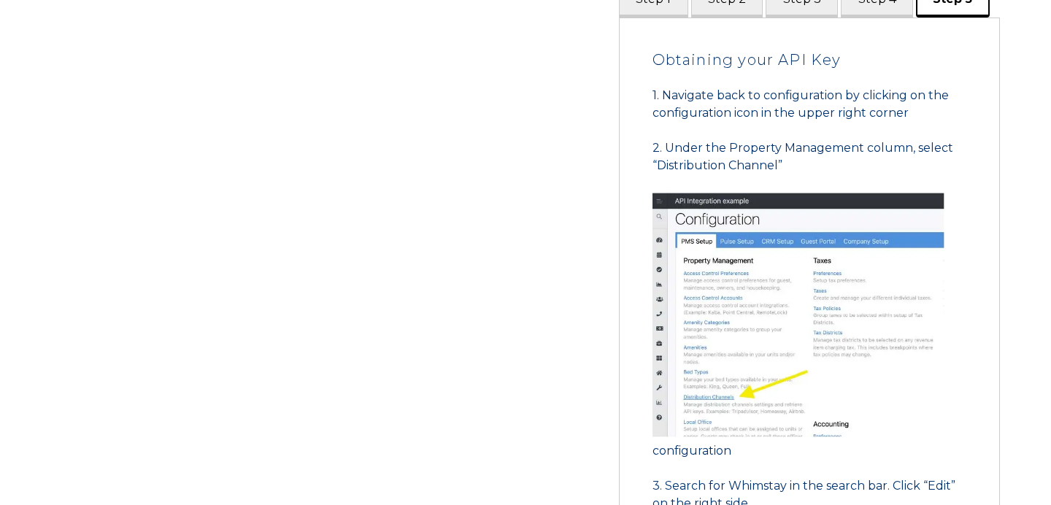
click at [945, 4] on button "Step 5" at bounding box center [953, 0] width 74 height 36
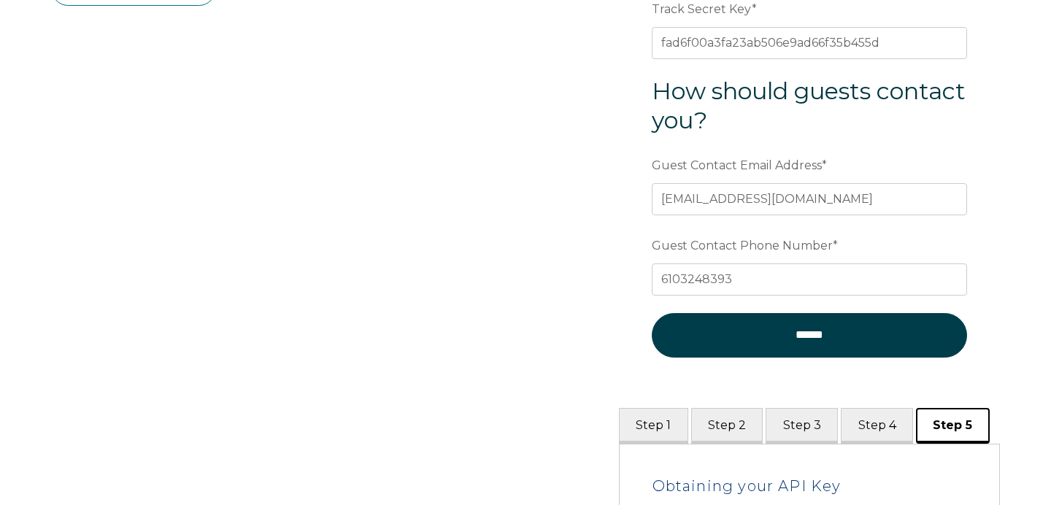
scroll to position [549, 0]
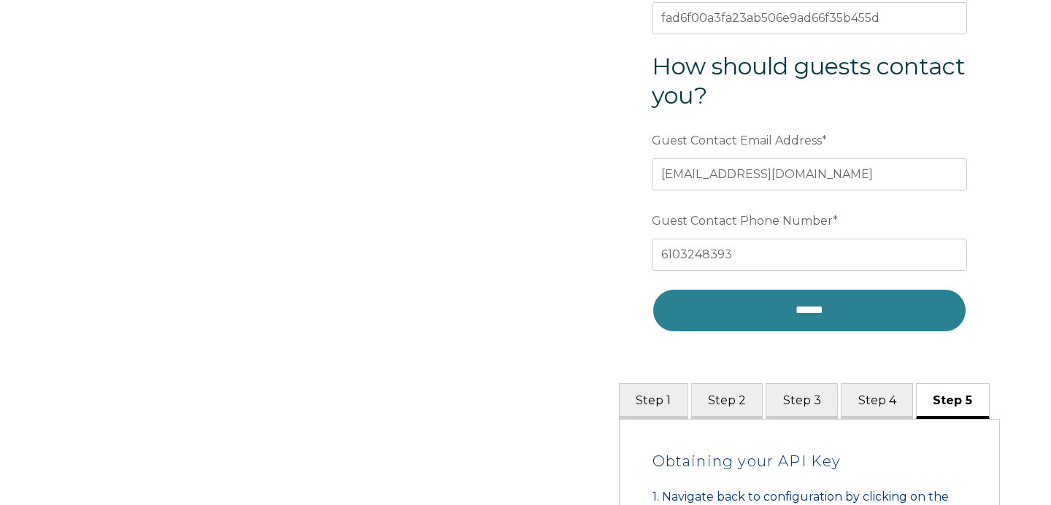
click at [749, 312] on input "******" at bounding box center [809, 310] width 315 height 44
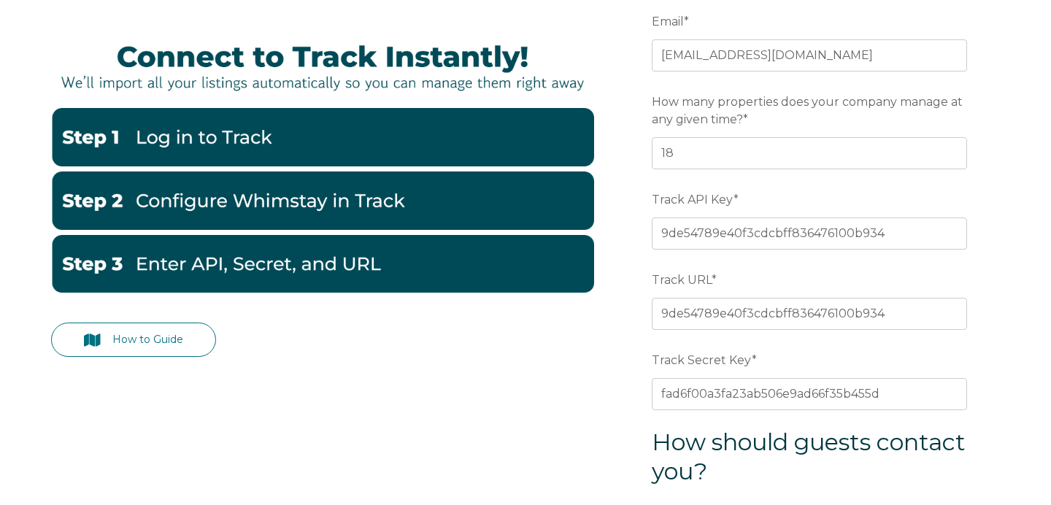
scroll to position [165, 0]
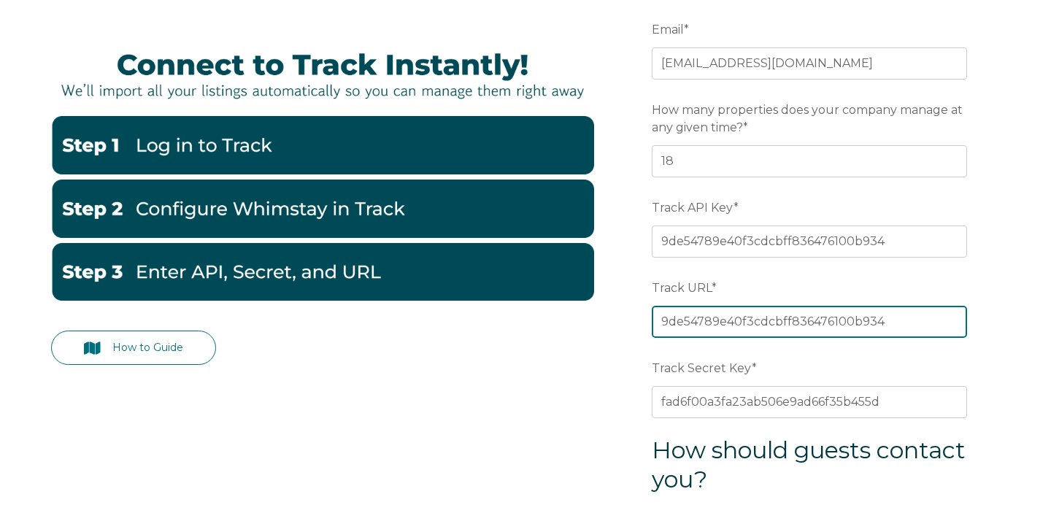
click at [708, 317] on input "9de54789e40f3cdcbff836476100b934" at bounding box center [809, 322] width 315 height 32
paste input "https://skyrunaspen.trackhs.com/api/pms/"
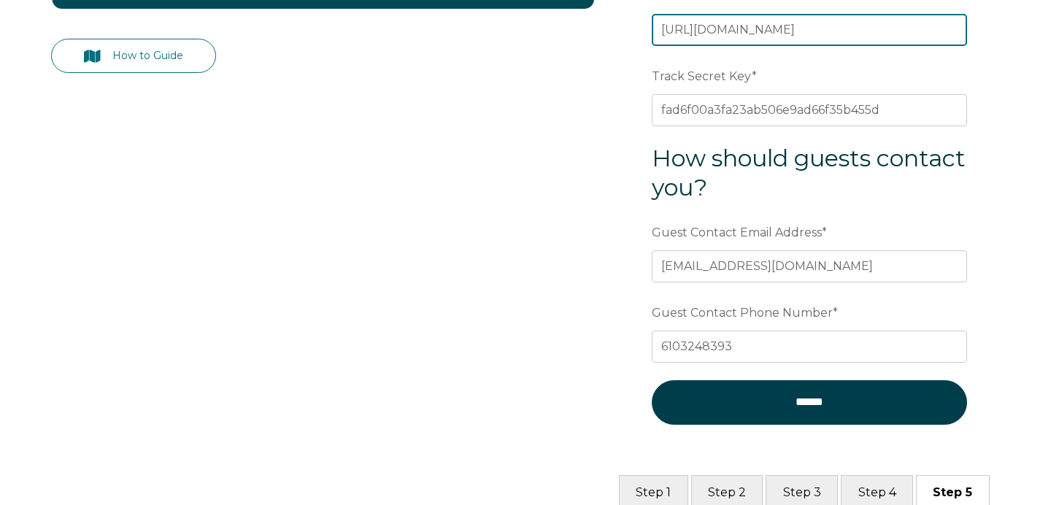
scroll to position [606, 0]
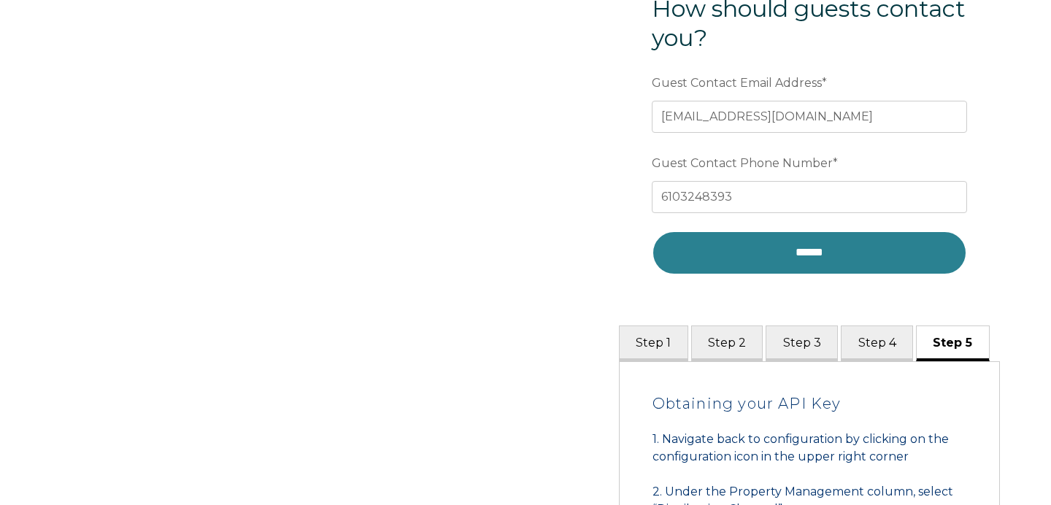
click at [797, 255] on input "******" at bounding box center [809, 253] width 315 height 44
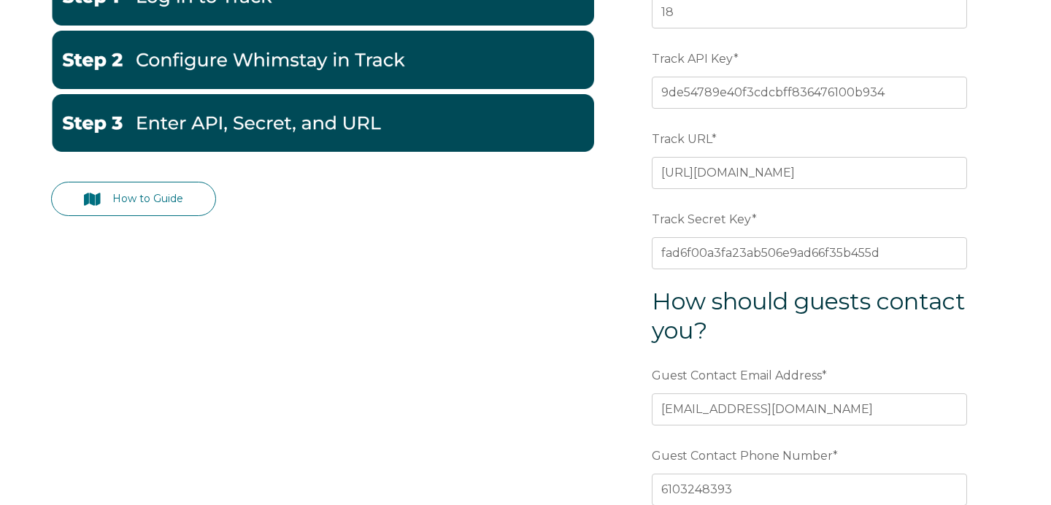
scroll to position [307, 0]
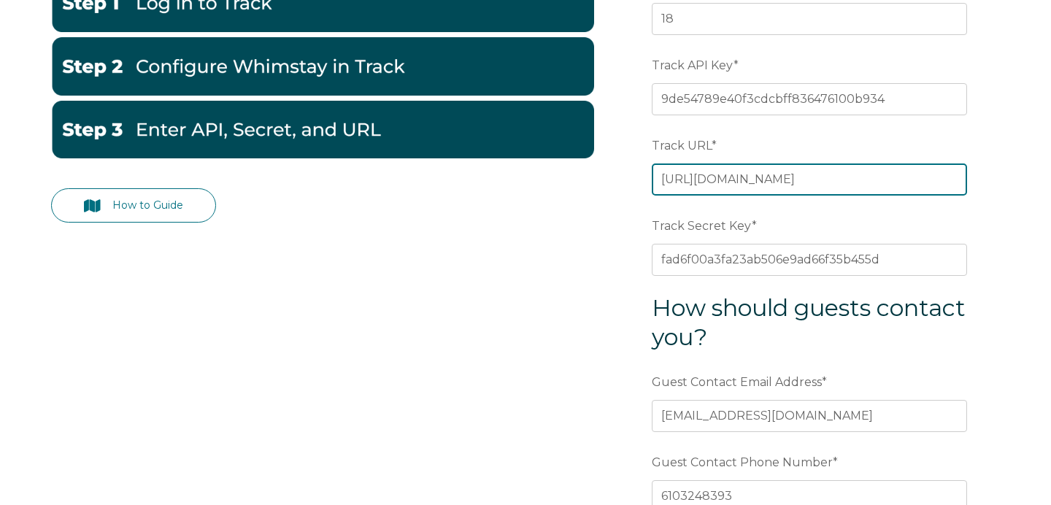
click at [926, 182] on input "https://skyrunaspen.trackhs.com/api/pms/" at bounding box center [809, 179] width 315 height 32
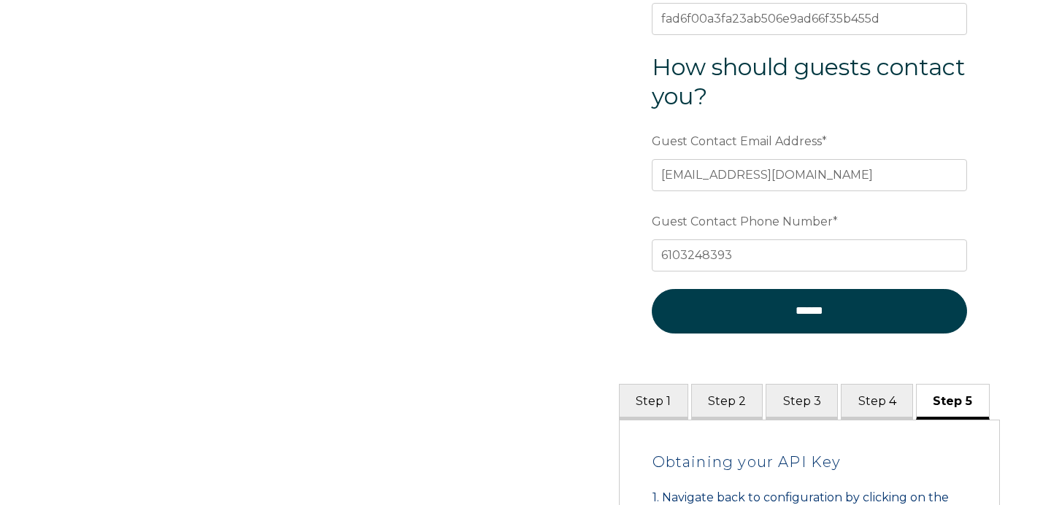
scroll to position [557, 0]
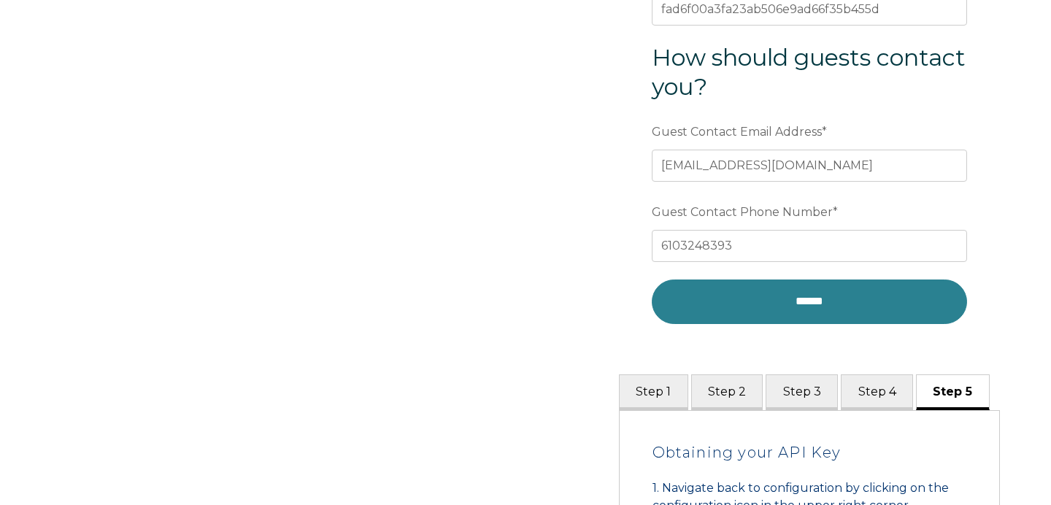
type input "https://skyrunaspen.trackhs.com"
click at [807, 302] on input "******" at bounding box center [809, 301] width 315 height 44
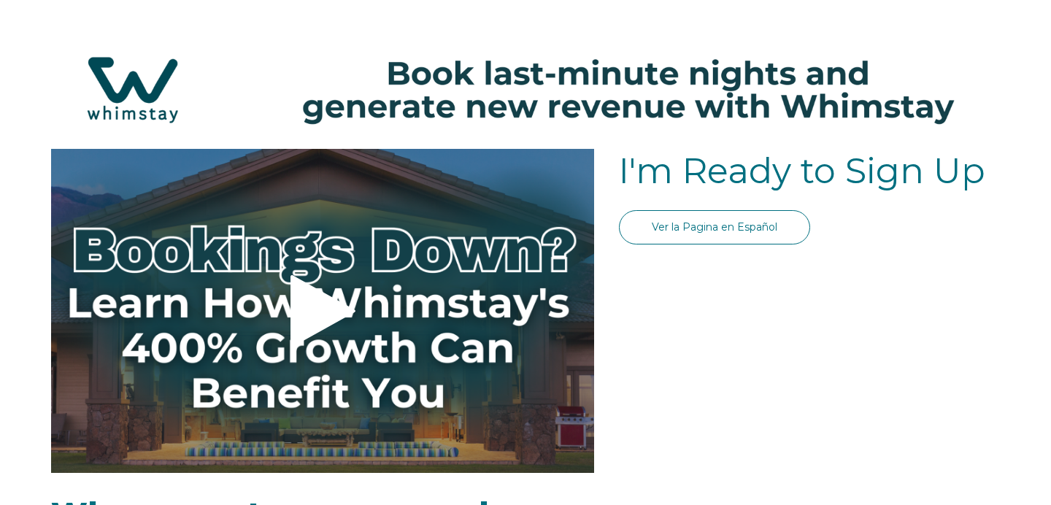
select select "US"
select select "Standard"
